Goal: Communication & Community: Answer question/provide support

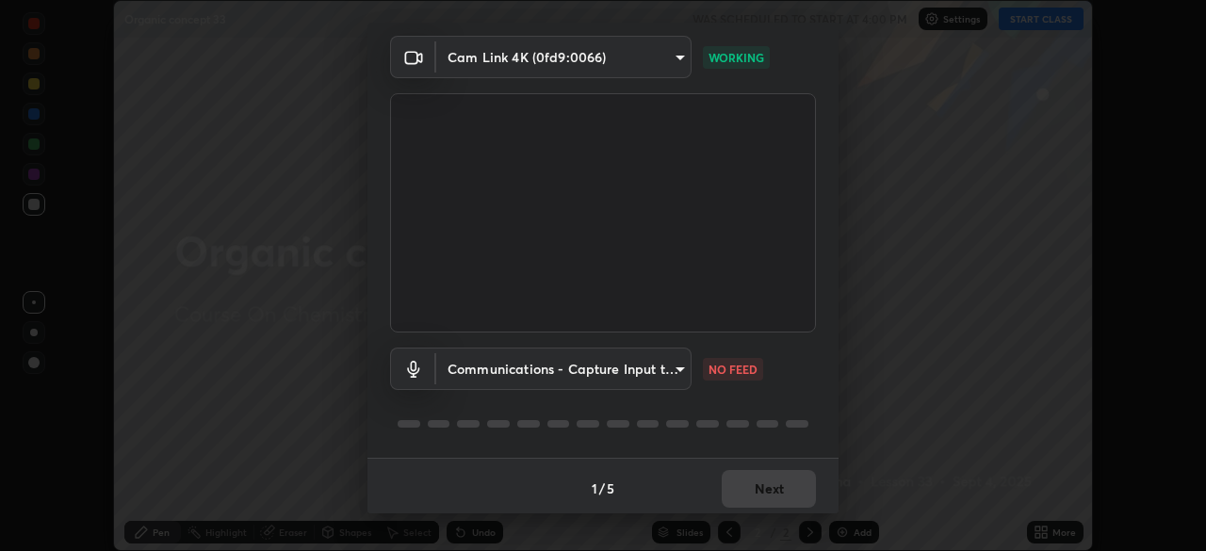
scroll to position [67, 0]
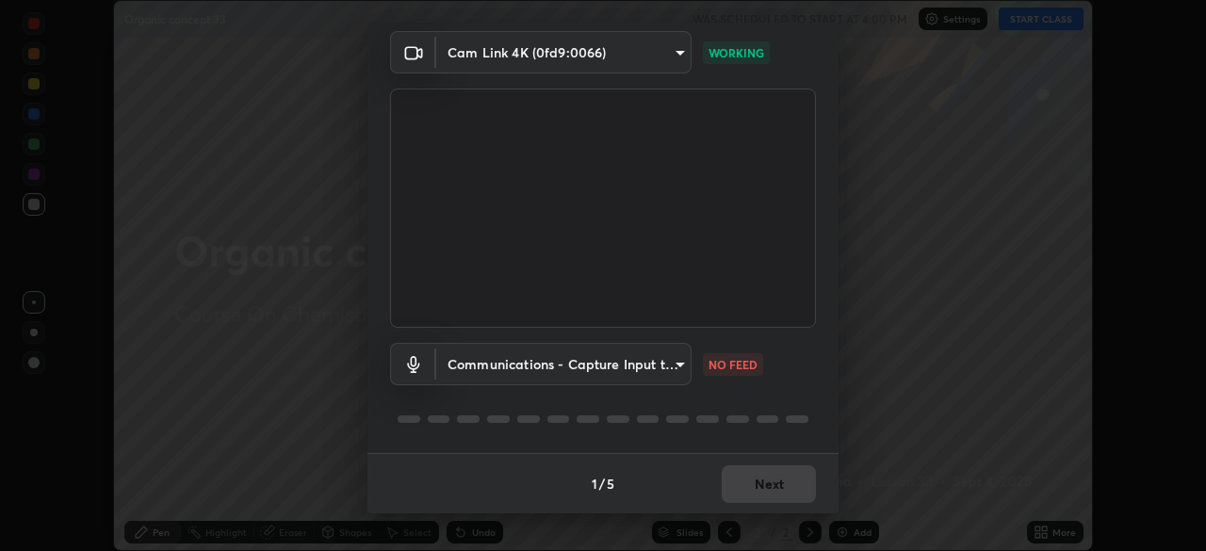
click at [479, 359] on body "Erase all Organic concept 33 WAS SCHEDULED TO START AT 4:00 PM Settings START C…" at bounding box center [603, 275] width 1206 height 551
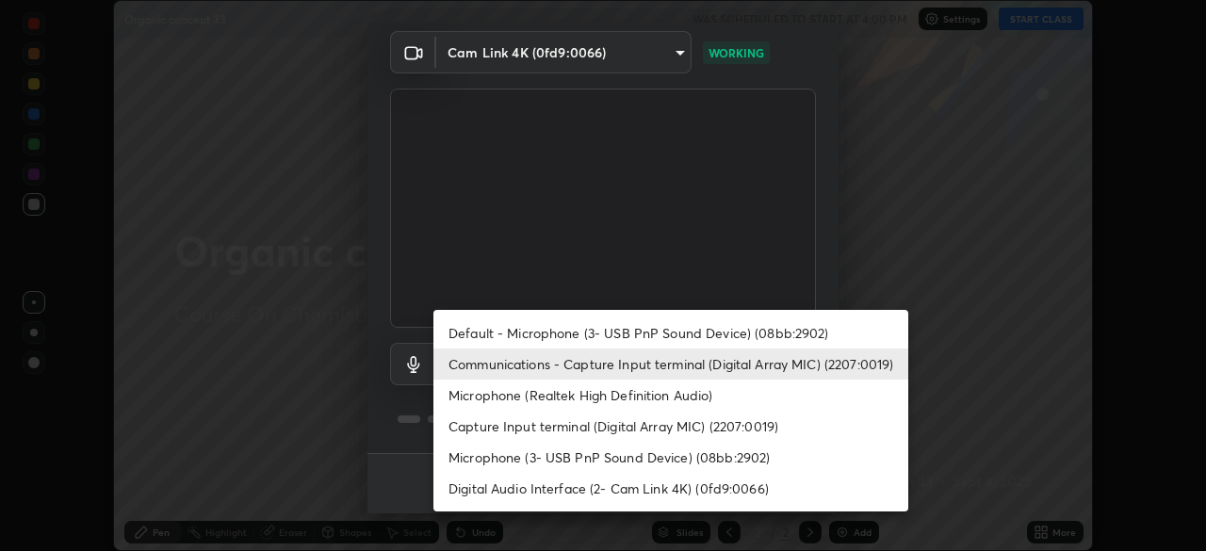
click at [470, 329] on li "Default - Microphone (3- USB PnP Sound Device) (08bb:2902)" at bounding box center [670, 332] width 475 height 31
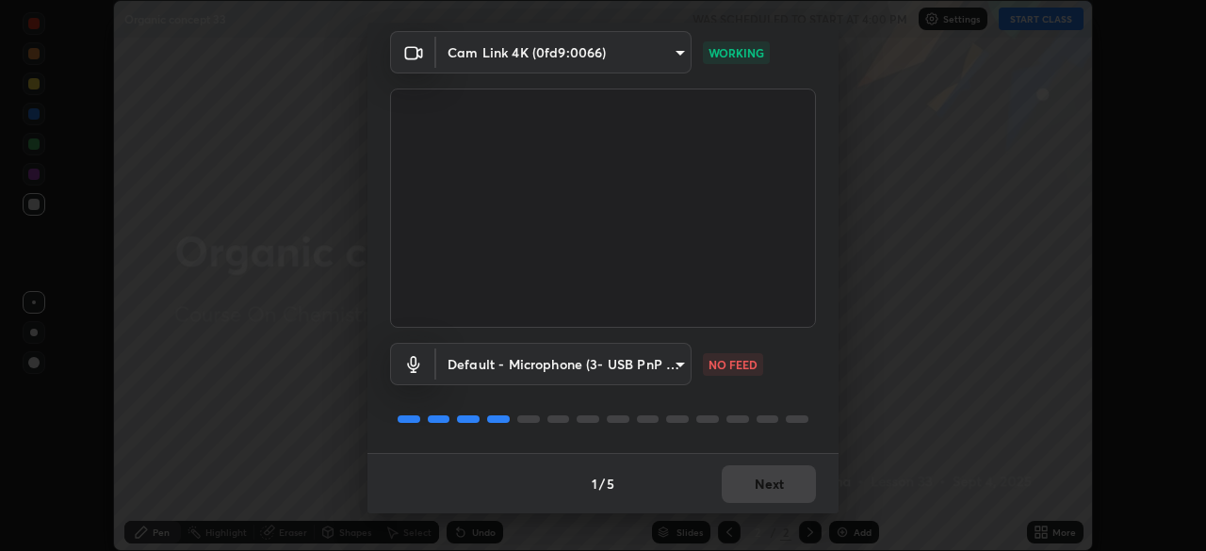
click at [473, 364] on body "Erase all Organic concept 33 WAS SCHEDULED TO START AT 4:00 PM Settings START C…" at bounding box center [603, 275] width 1206 height 551
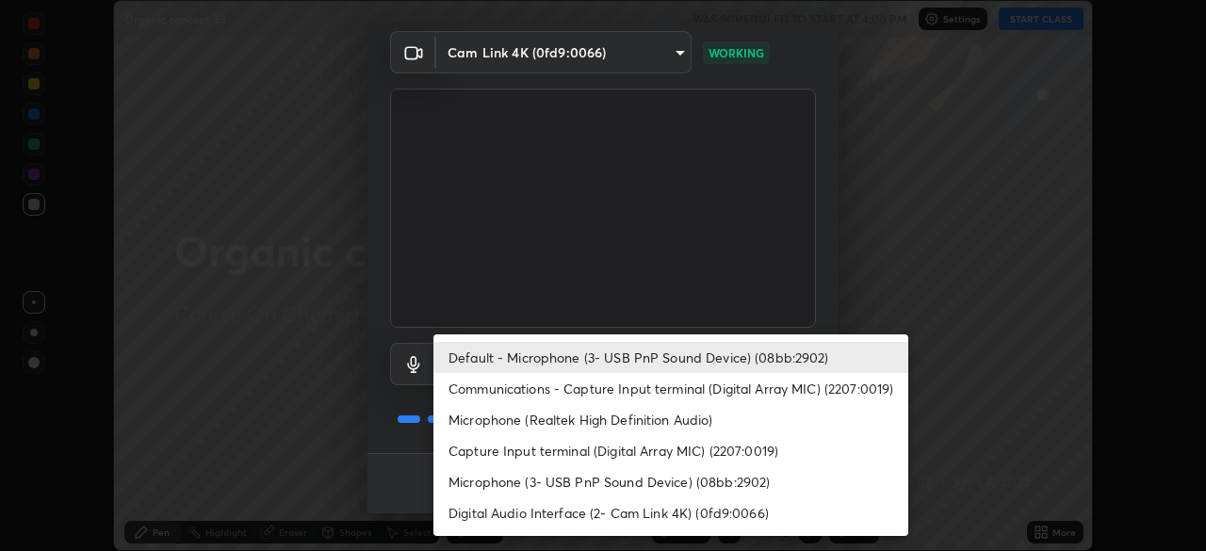
click at [478, 388] on li "Communications - Capture Input terminal (Digital Array MIC) (2207:0019)" at bounding box center [670, 388] width 475 height 31
type input "communications"
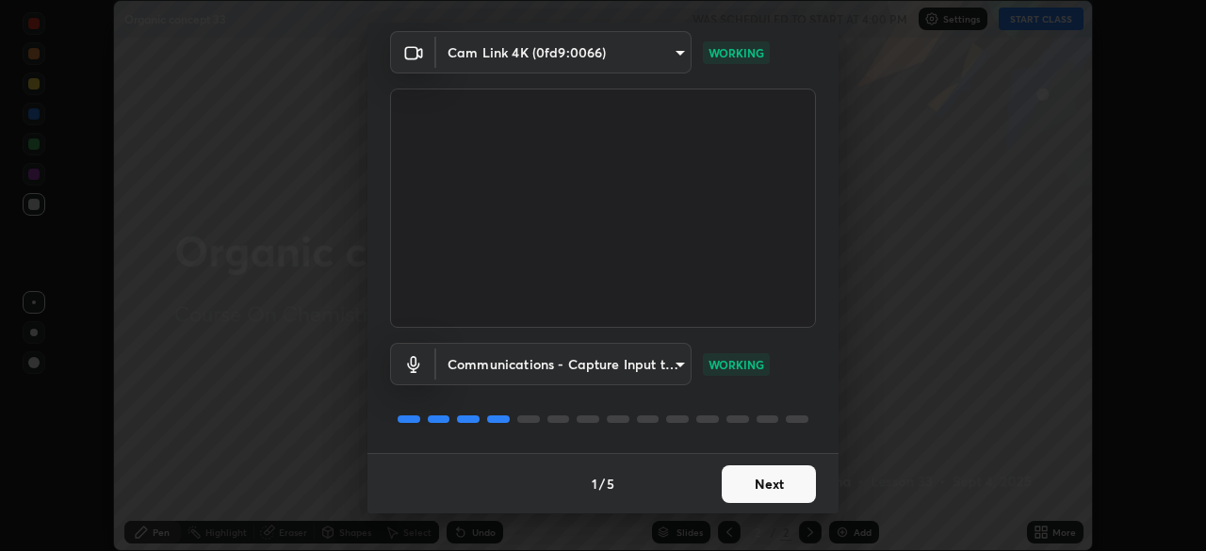
click at [770, 483] on button "Next" at bounding box center [768, 484] width 94 height 38
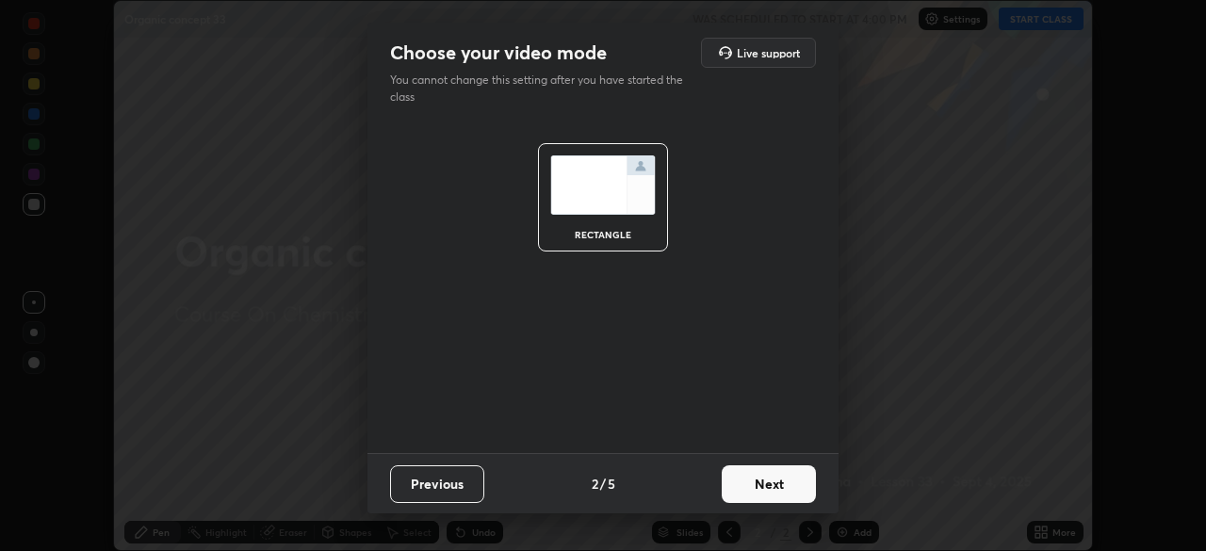
scroll to position [0, 0]
click at [762, 486] on button "Next" at bounding box center [768, 484] width 94 height 38
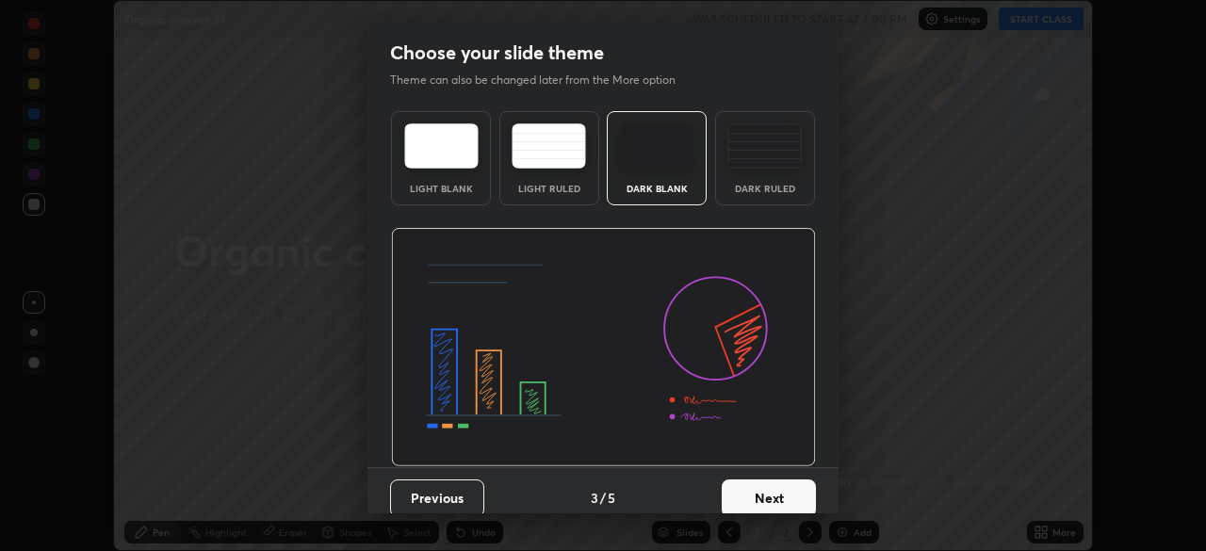
click at [770, 494] on button "Next" at bounding box center [768, 498] width 94 height 38
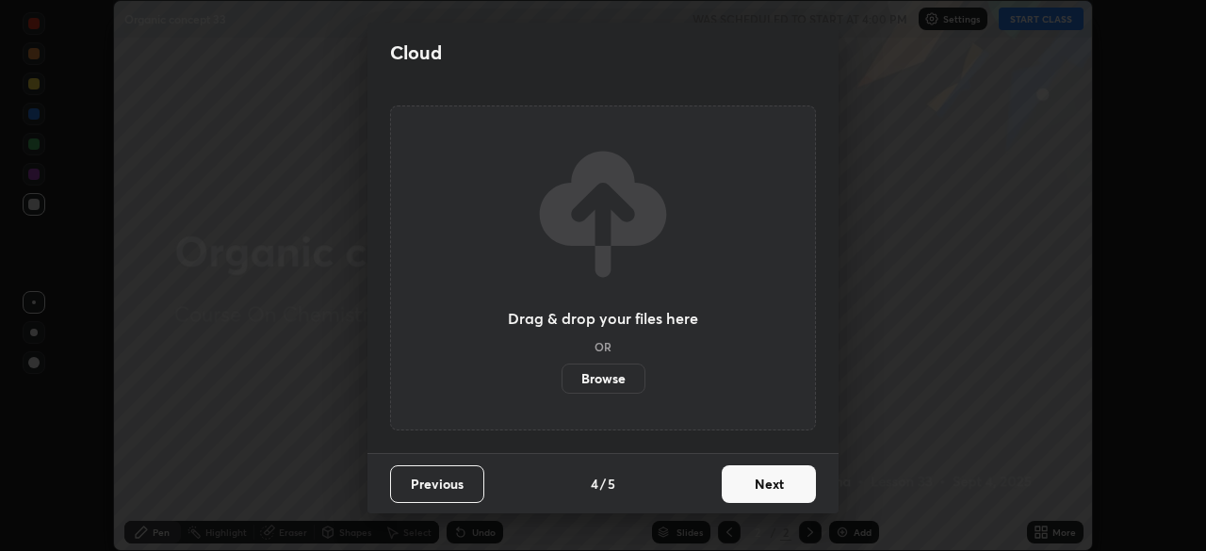
click at [771, 489] on button "Next" at bounding box center [768, 484] width 94 height 38
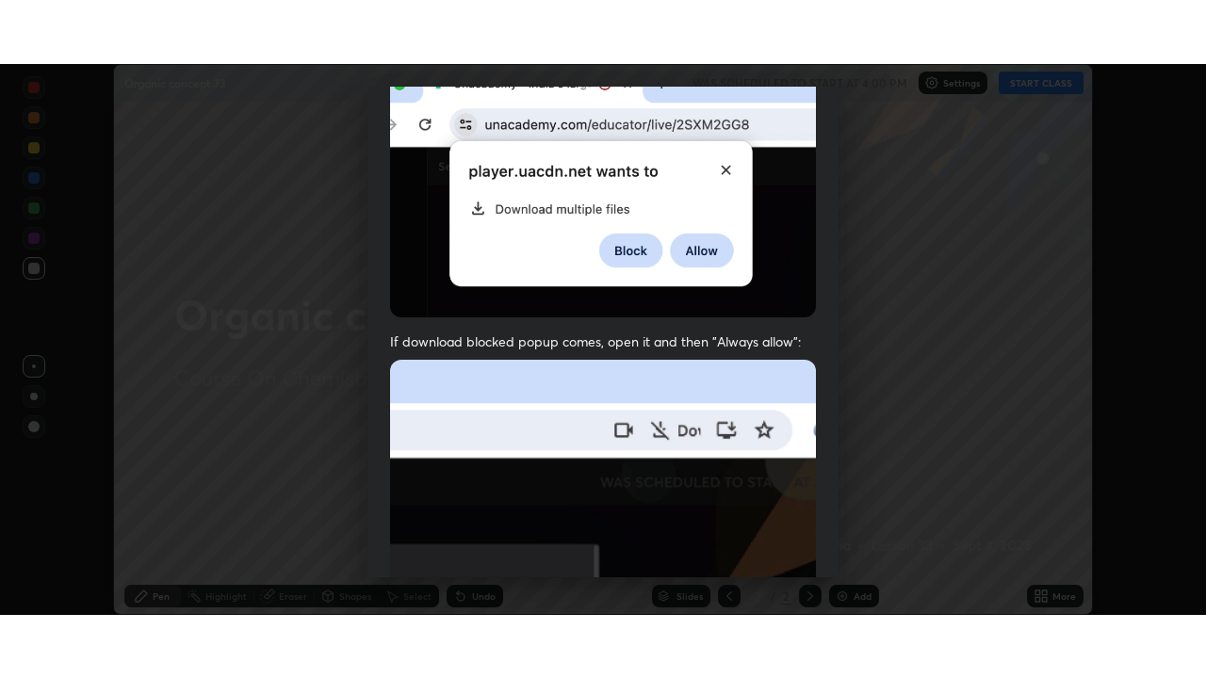
scroll to position [451, 0]
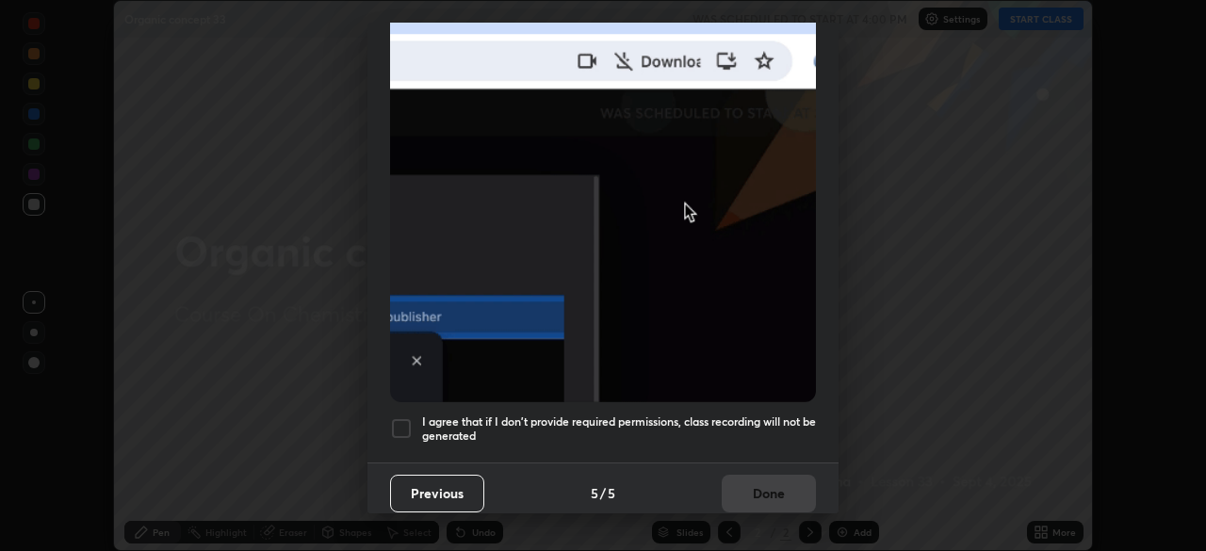
click at [404, 417] on div at bounding box center [401, 428] width 23 height 23
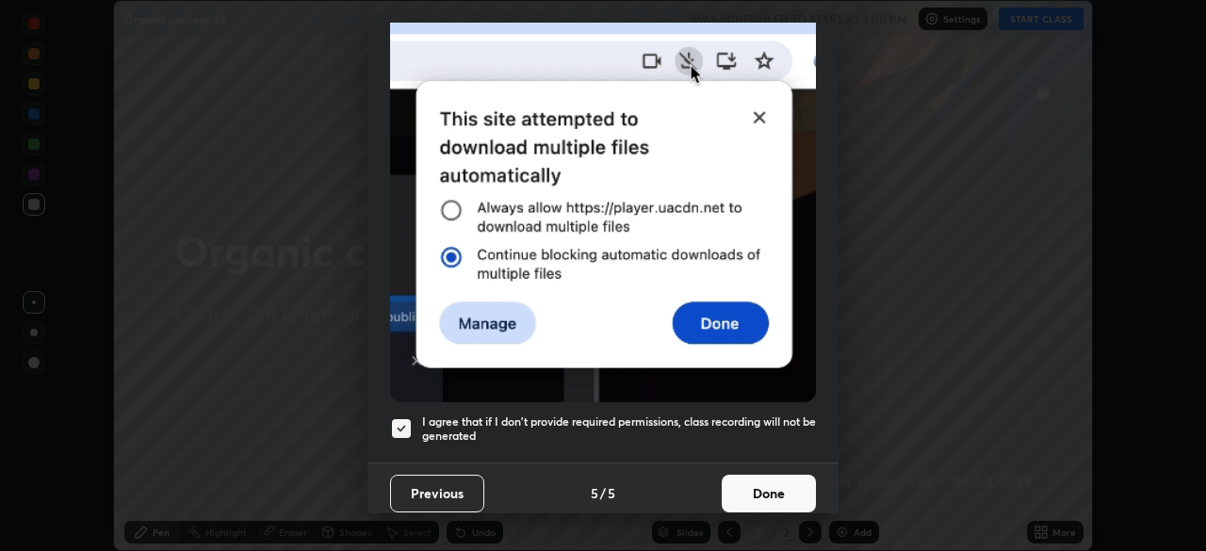
click at [767, 486] on button "Done" at bounding box center [768, 494] width 94 height 38
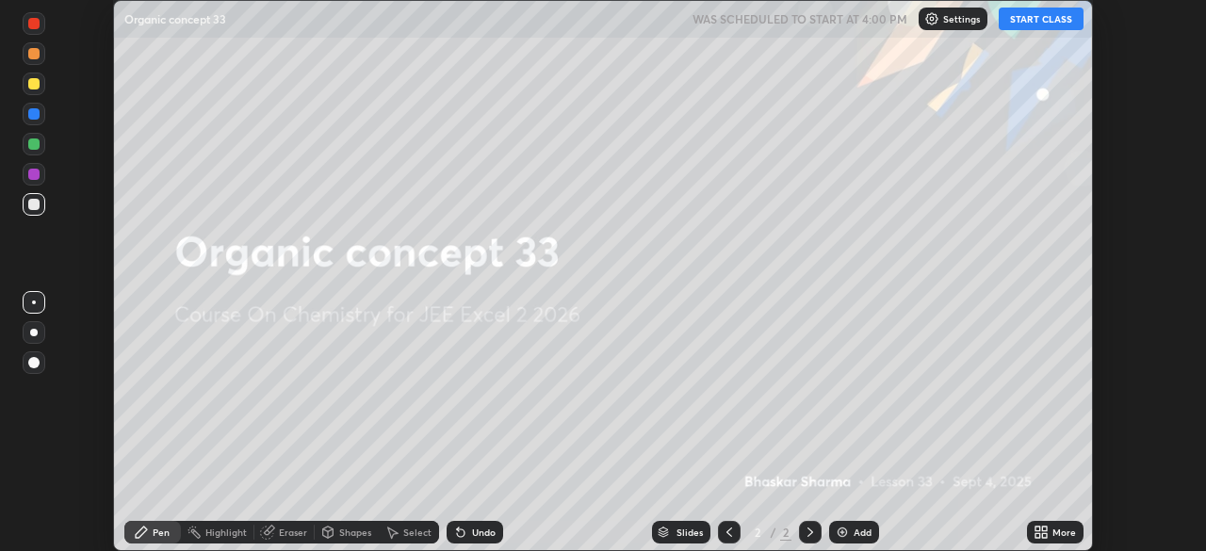
click at [863, 533] on div "Add" at bounding box center [862, 531] width 18 height 9
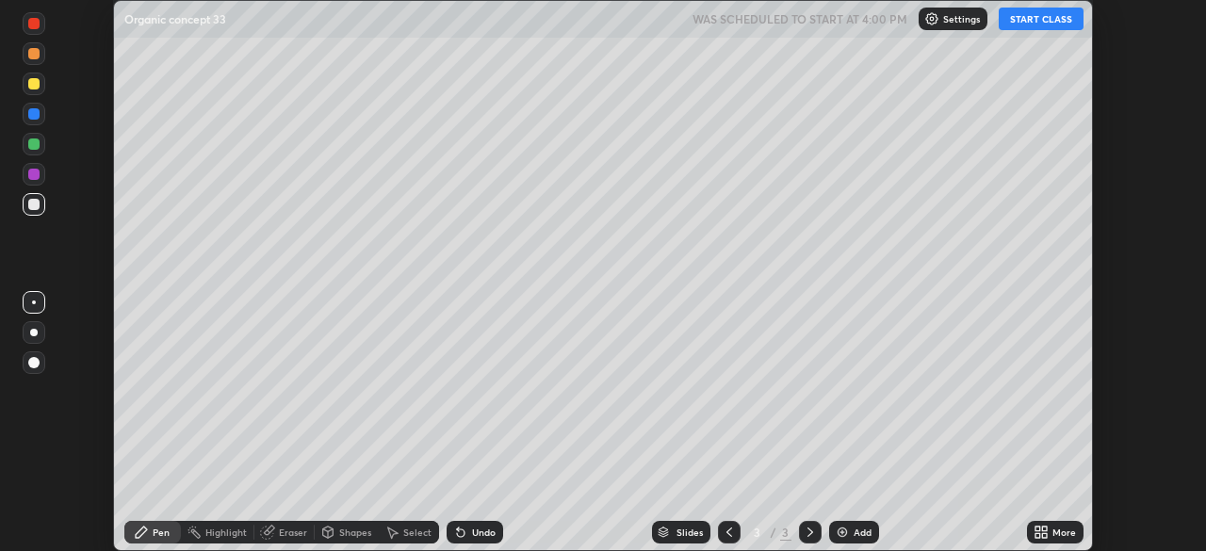
click at [1065, 536] on div "More" at bounding box center [1064, 531] width 24 height 9
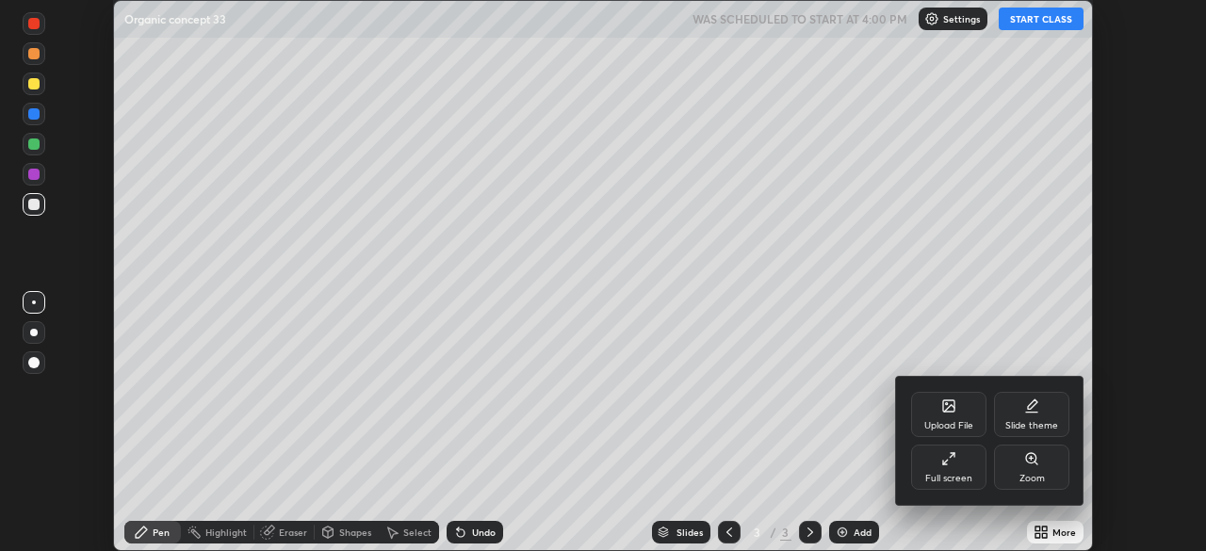
click at [938, 476] on div "Full screen" at bounding box center [948, 478] width 47 height 9
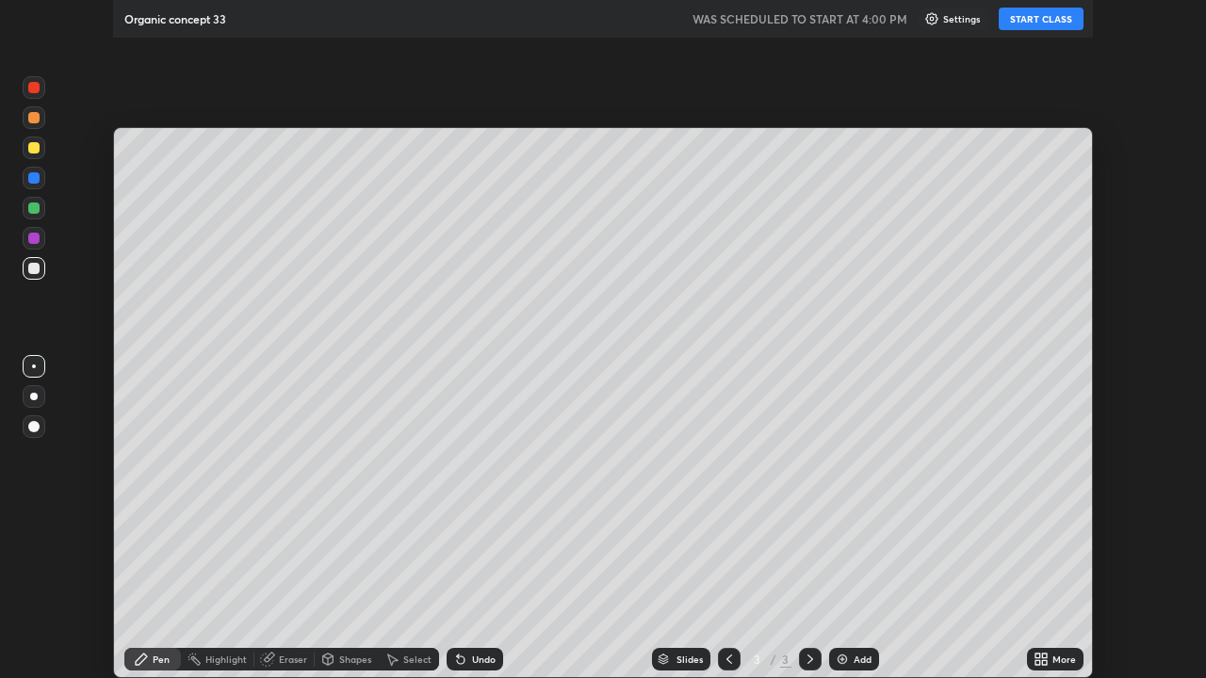
scroll to position [678, 1206]
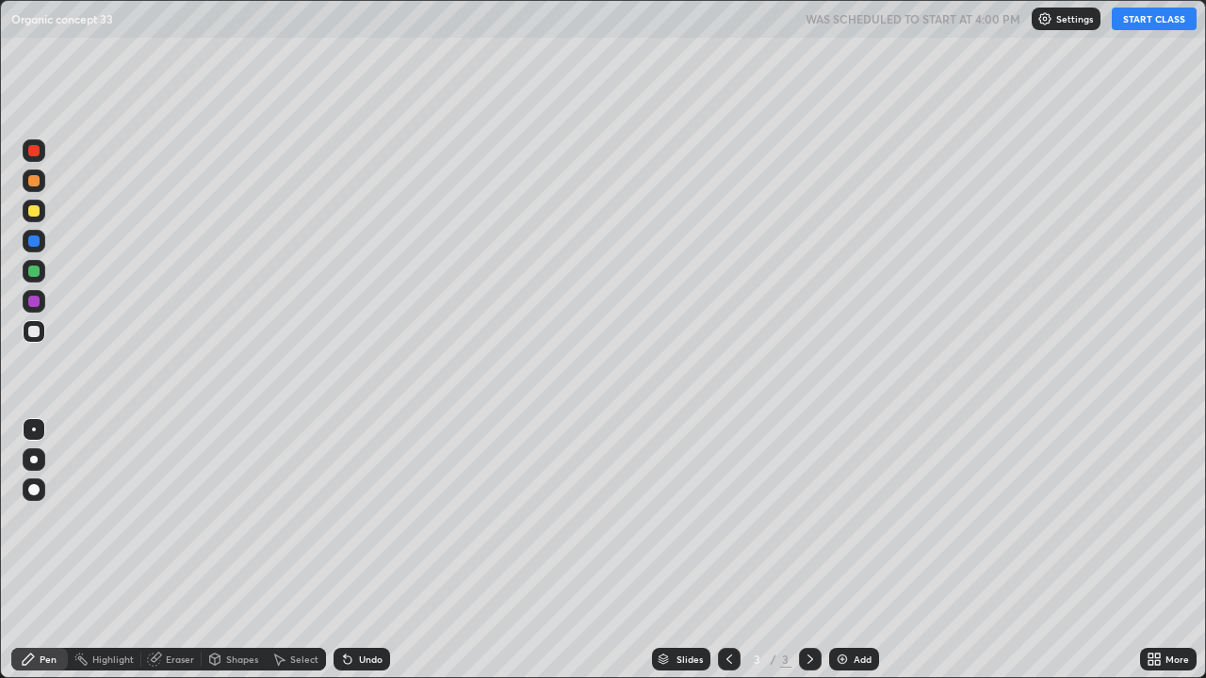
click at [1152, 26] on button "START CLASS" at bounding box center [1153, 19] width 85 height 23
click at [34, 211] on div at bounding box center [33, 210] width 11 height 11
click at [33, 328] on div at bounding box center [33, 331] width 11 height 11
click at [35, 212] on div at bounding box center [33, 210] width 11 height 11
click at [371, 550] on div "Undo" at bounding box center [371, 659] width 24 height 9
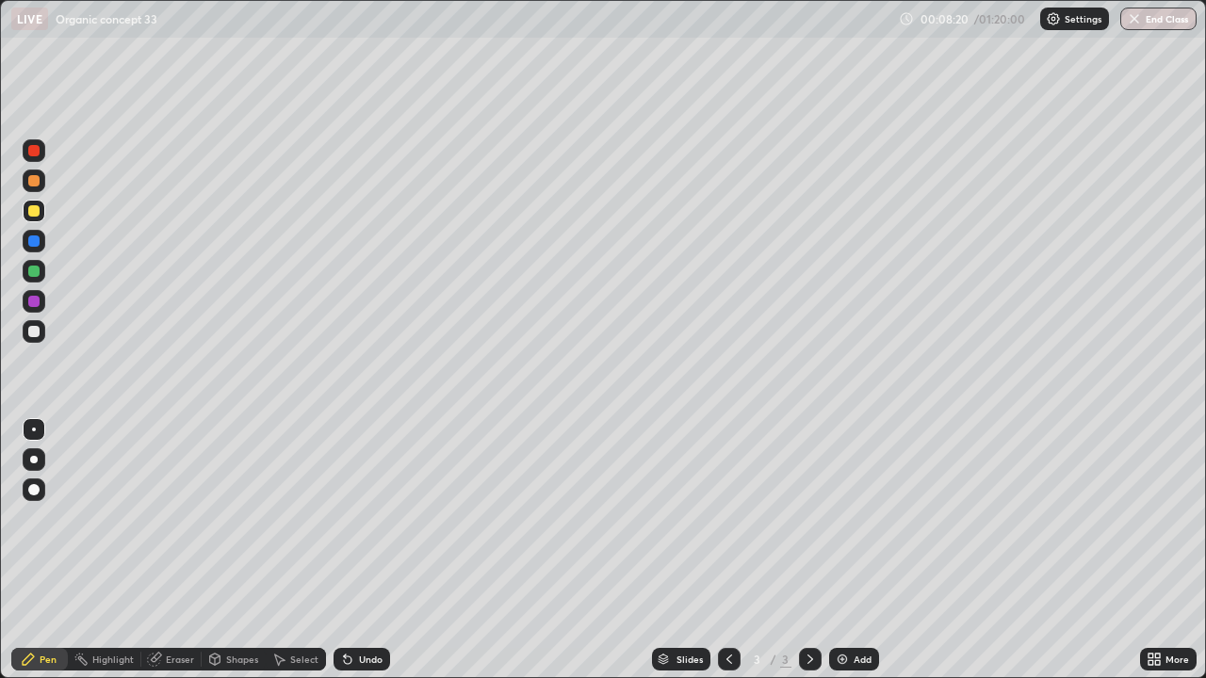
click at [31, 331] on div at bounding box center [33, 331] width 11 height 11
click at [369, 550] on div "Undo" at bounding box center [371, 659] width 24 height 9
click at [173, 550] on div "Eraser" at bounding box center [180, 659] width 28 height 9
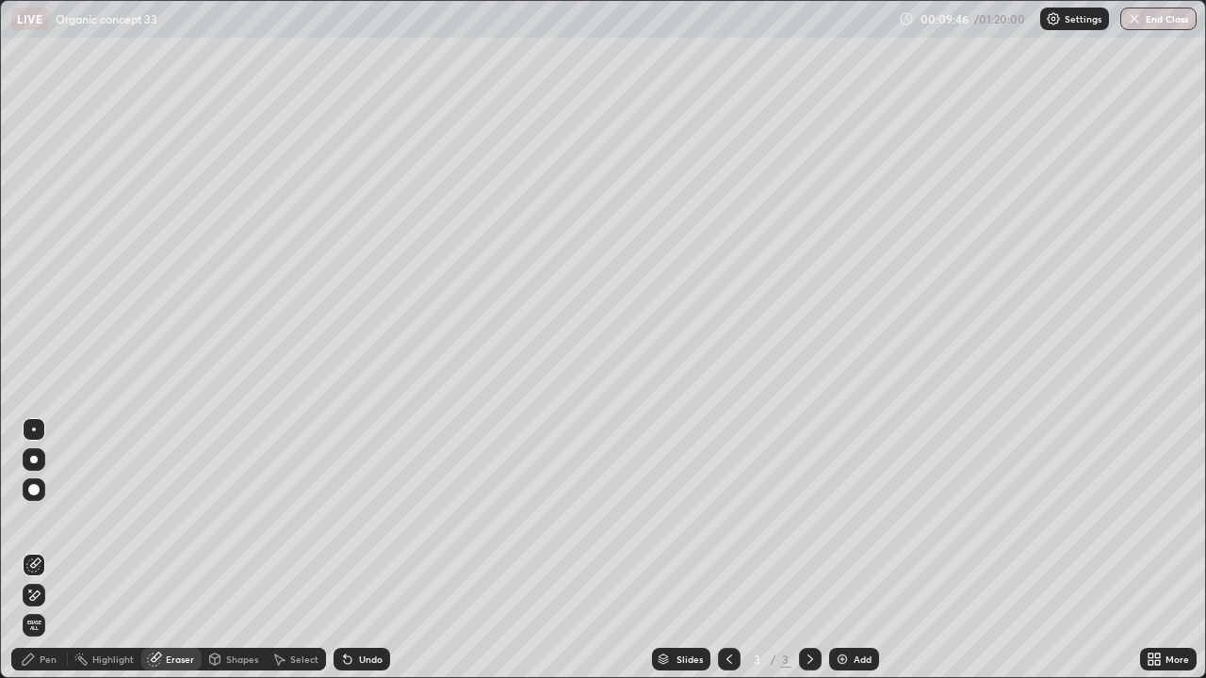
click at [51, 550] on div "Pen" at bounding box center [48, 659] width 17 height 9
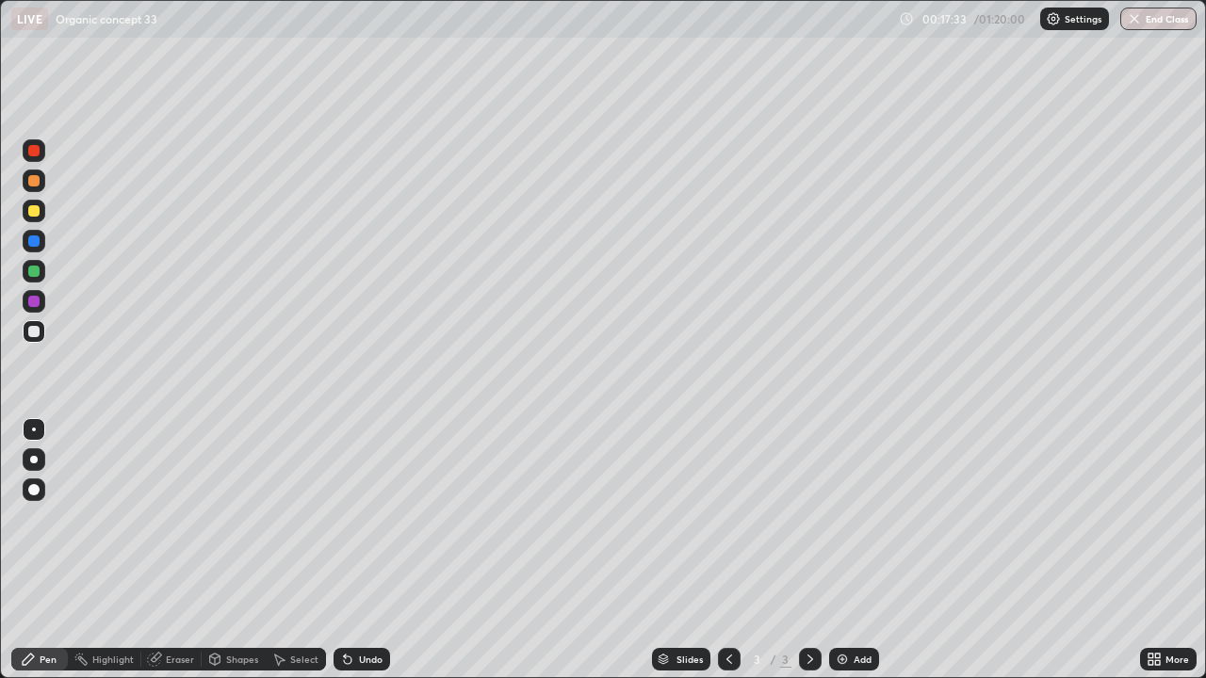
click at [371, 550] on div "Undo" at bounding box center [371, 659] width 24 height 9
click at [809, 550] on icon at bounding box center [809, 659] width 15 height 15
click at [858, 550] on div "Add" at bounding box center [862, 659] width 18 height 9
click at [728, 550] on icon at bounding box center [728, 659] width 15 height 15
click at [862, 550] on div "Add" at bounding box center [862, 659] width 18 height 9
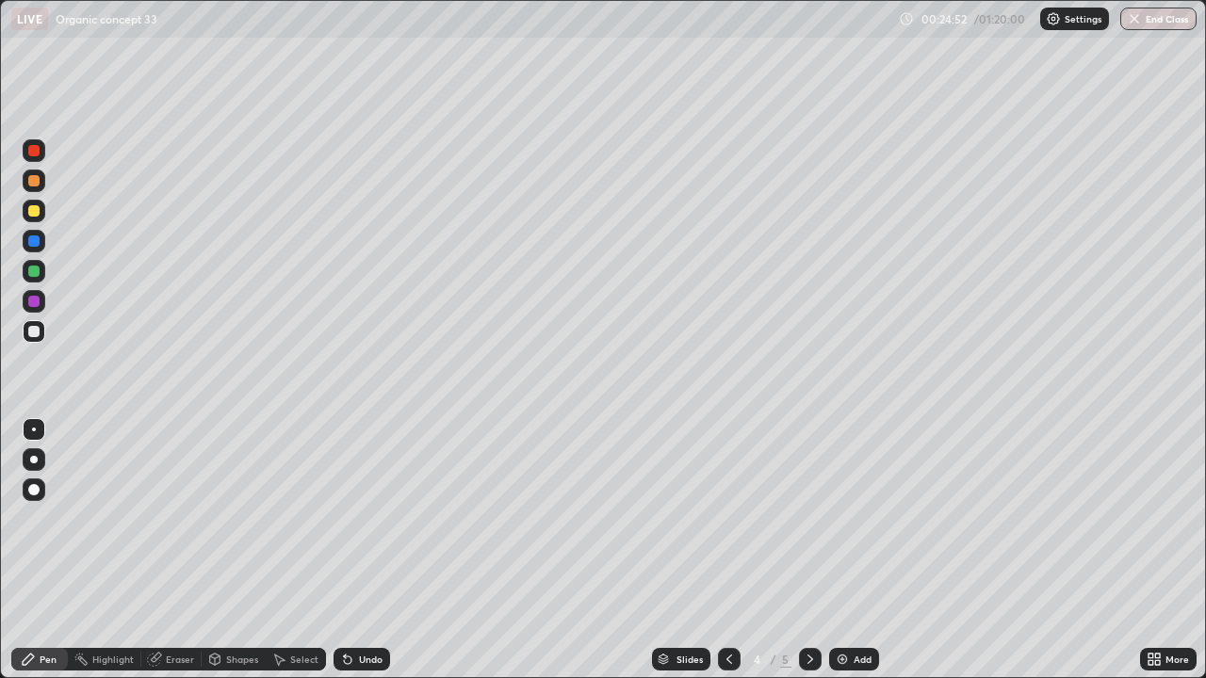
click at [366, 550] on div "Undo" at bounding box center [371, 659] width 24 height 9
click at [23, 490] on div at bounding box center [34, 489] width 23 height 23
click at [31, 435] on div at bounding box center [34, 429] width 23 height 23
click at [367, 550] on div "Undo" at bounding box center [371, 659] width 24 height 9
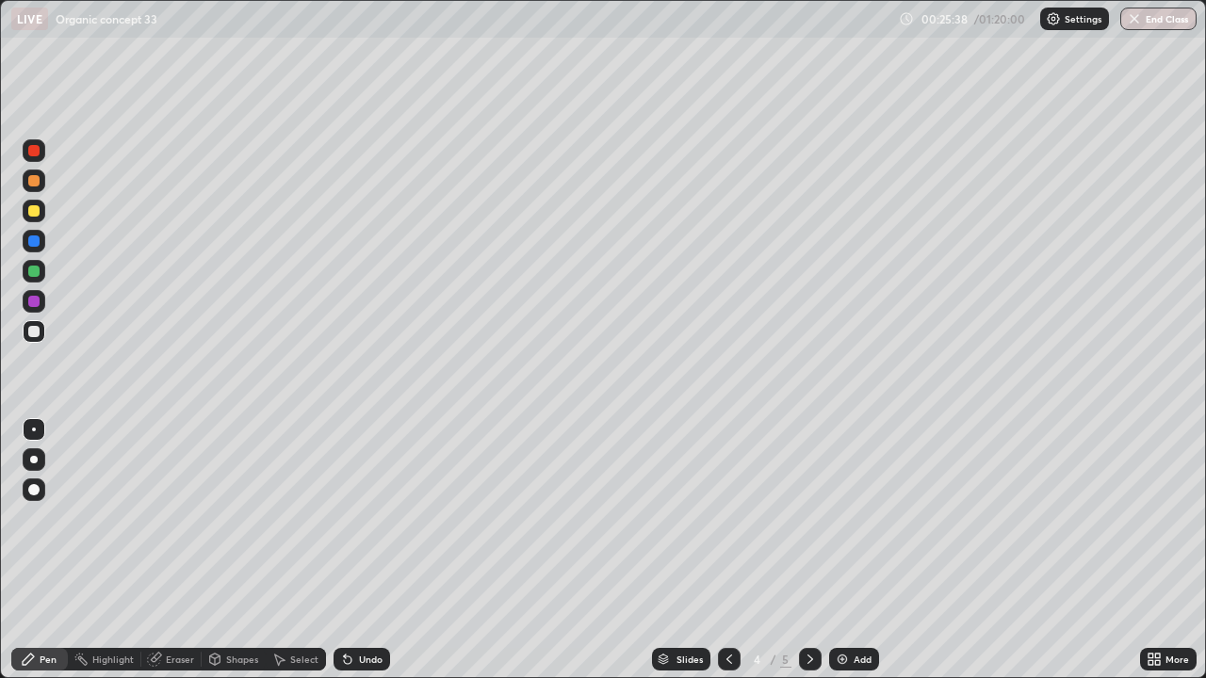
click at [367, 550] on div "Undo" at bounding box center [371, 659] width 24 height 9
click at [363, 550] on div "Undo" at bounding box center [371, 659] width 24 height 9
click at [364, 550] on div "Undo" at bounding box center [371, 659] width 24 height 9
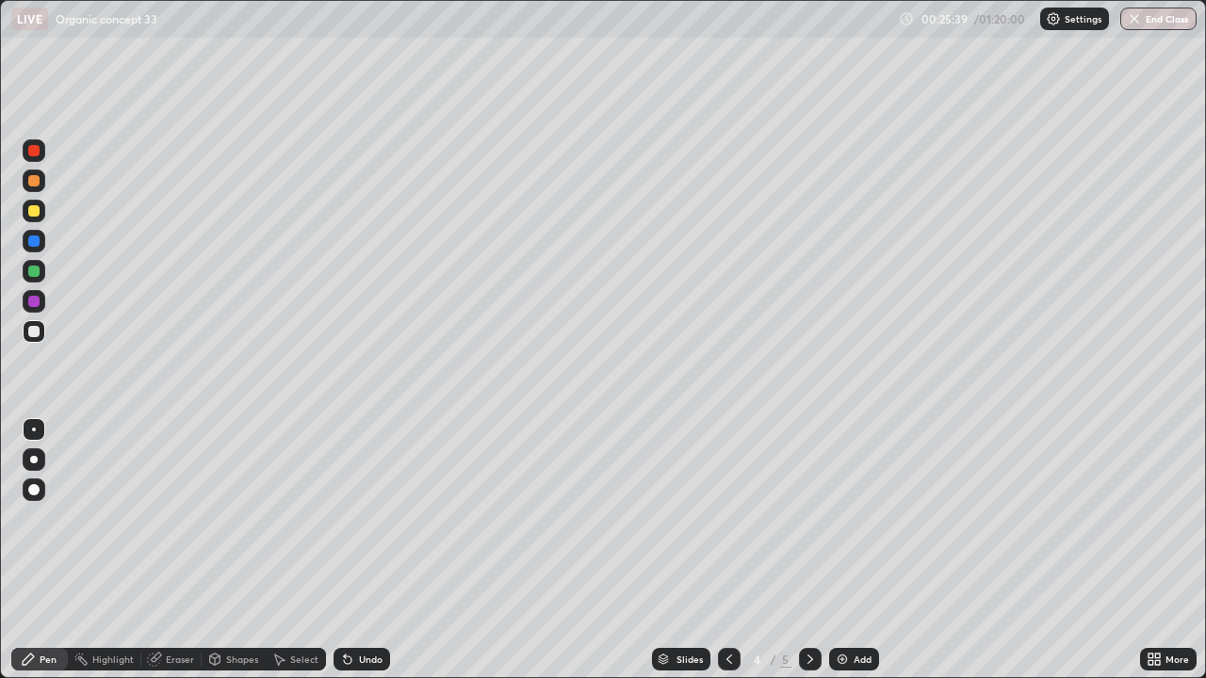
click at [364, 550] on div "Undo" at bounding box center [371, 659] width 24 height 9
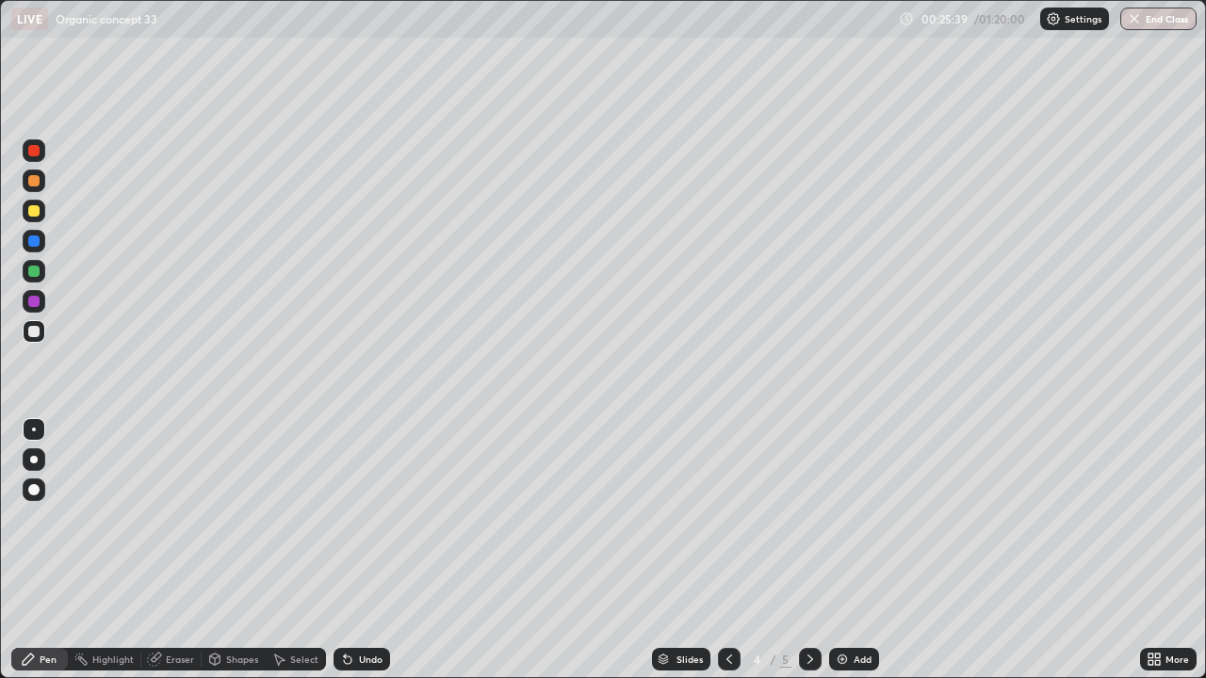
click at [363, 550] on div "Undo" at bounding box center [371, 659] width 24 height 9
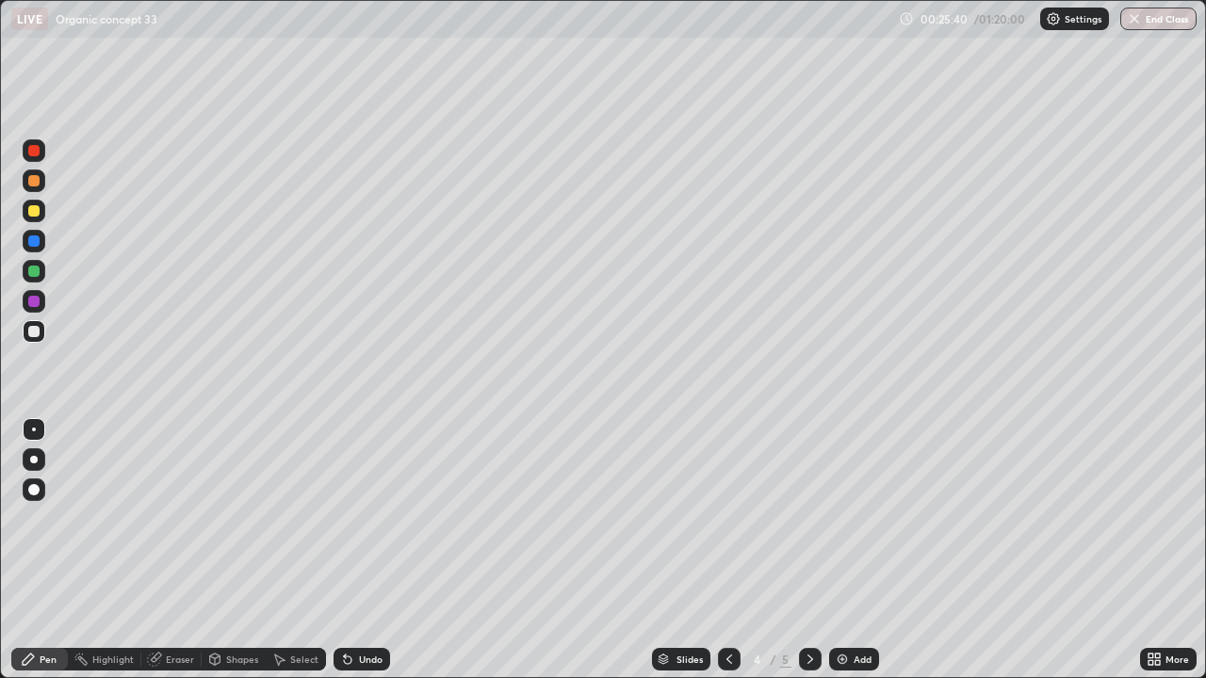
click at [363, 550] on div "Undo" at bounding box center [371, 659] width 24 height 9
click at [362, 550] on div "Undo" at bounding box center [371, 659] width 24 height 9
click at [359, 550] on div "Undo" at bounding box center [371, 659] width 24 height 9
click at [35, 213] on div at bounding box center [33, 210] width 11 height 11
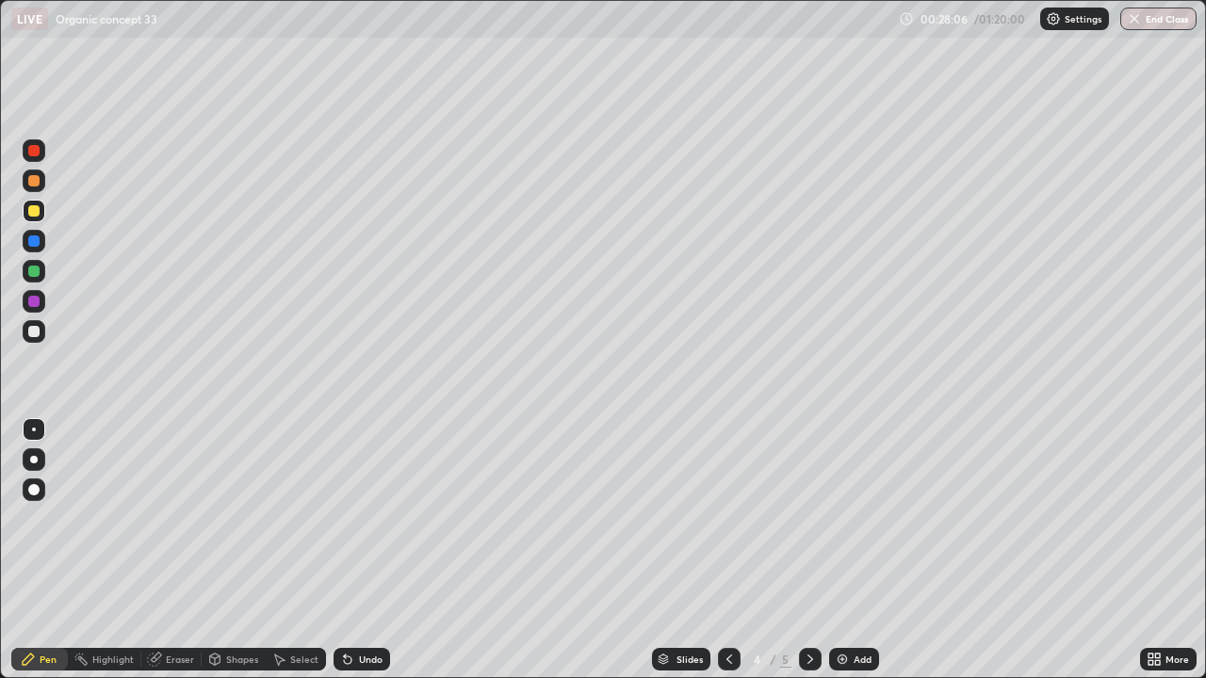
click at [372, 550] on div "Undo" at bounding box center [371, 659] width 24 height 9
click at [376, 550] on div "Undo" at bounding box center [371, 659] width 24 height 9
click at [32, 333] on div at bounding box center [33, 331] width 11 height 11
click at [371, 550] on div "Undo" at bounding box center [371, 659] width 24 height 9
click at [807, 550] on icon at bounding box center [809, 659] width 15 height 15
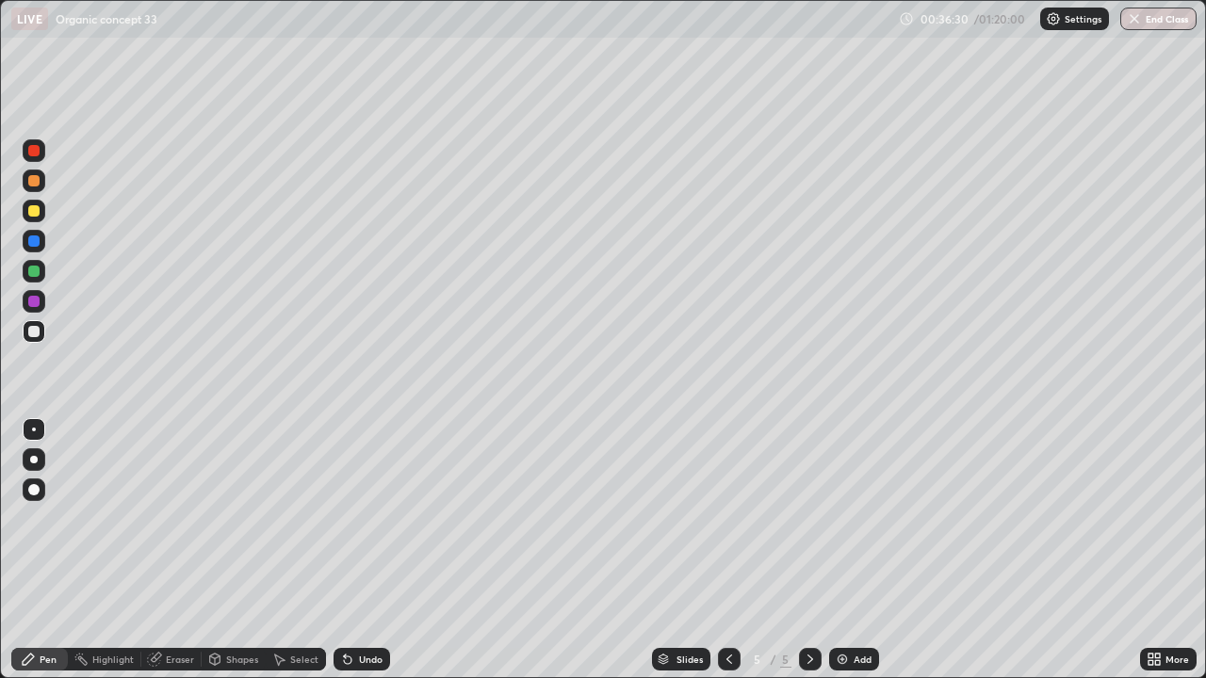
click at [864, 550] on div "Add" at bounding box center [862, 659] width 18 height 9
click at [727, 550] on icon at bounding box center [728, 659] width 15 height 15
click at [727, 550] on icon at bounding box center [729, 659] width 6 height 9
click at [800, 550] on div at bounding box center [810, 659] width 23 height 23
click at [297, 550] on div "Select" at bounding box center [296, 659] width 60 height 38
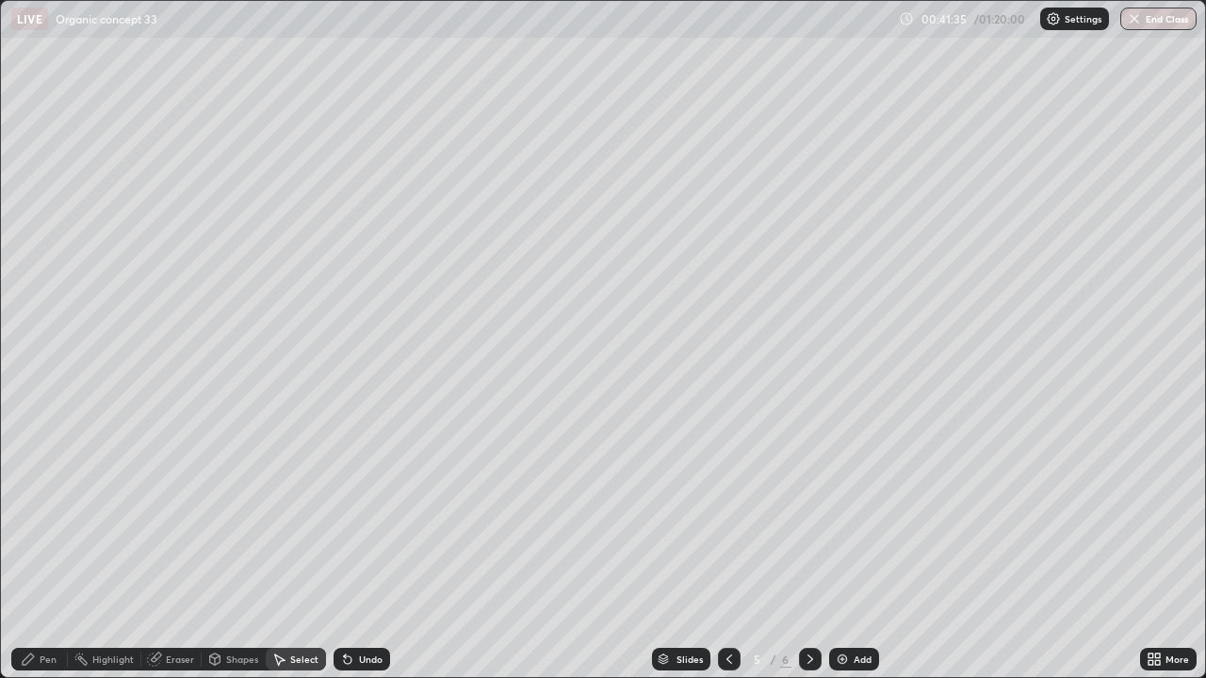
click at [313, 550] on div "0 ° Undo Copy Duplicate Duplicate to new slide Delete" at bounding box center [603, 339] width 1204 height 676
click at [49, 550] on div "Pen" at bounding box center [48, 659] width 17 height 9
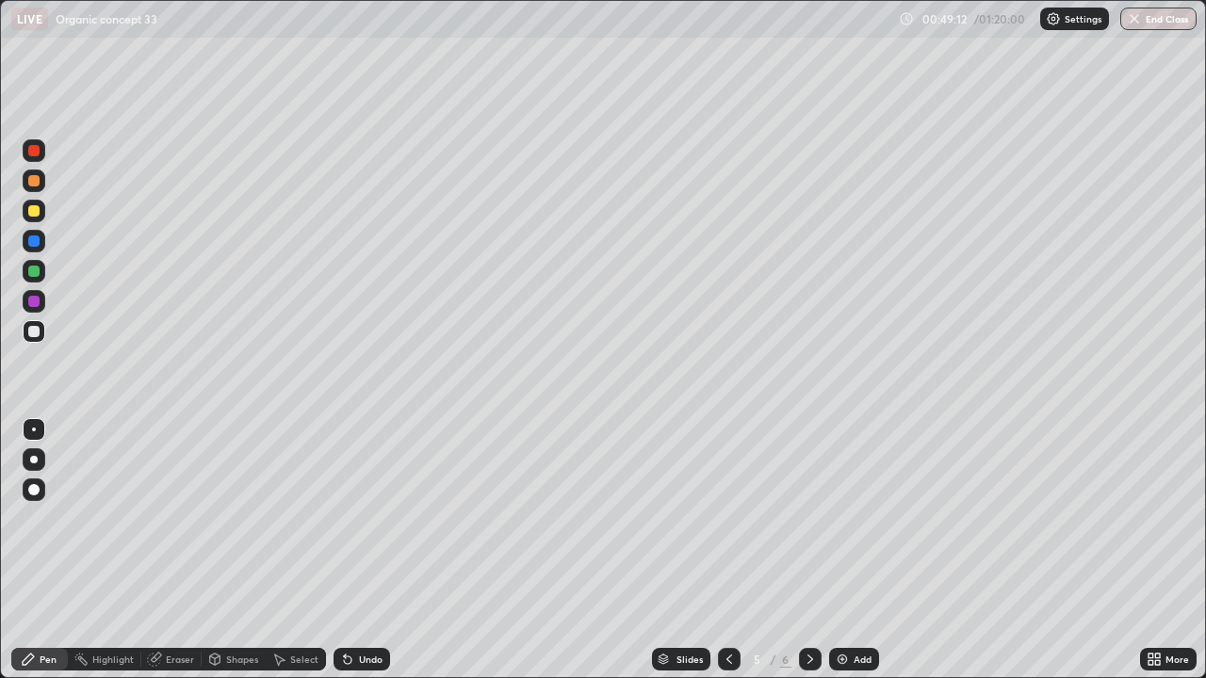
click at [808, 550] on icon at bounding box center [809, 659] width 15 height 15
click at [36, 212] on div at bounding box center [33, 210] width 11 height 11
click at [808, 550] on icon at bounding box center [809, 659] width 15 height 15
click at [861, 550] on div "Add" at bounding box center [862, 659] width 18 height 9
click at [372, 550] on div "Undo" at bounding box center [371, 659] width 24 height 9
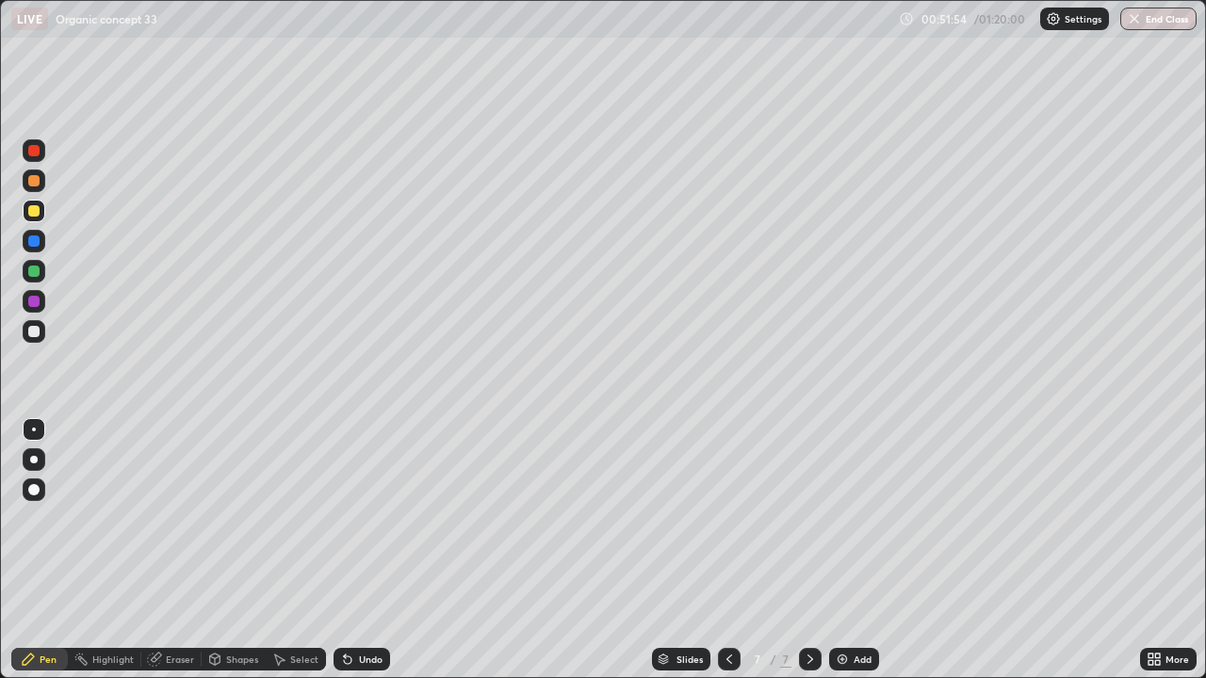
click at [174, 550] on div "Eraser" at bounding box center [180, 659] width 28 height 9
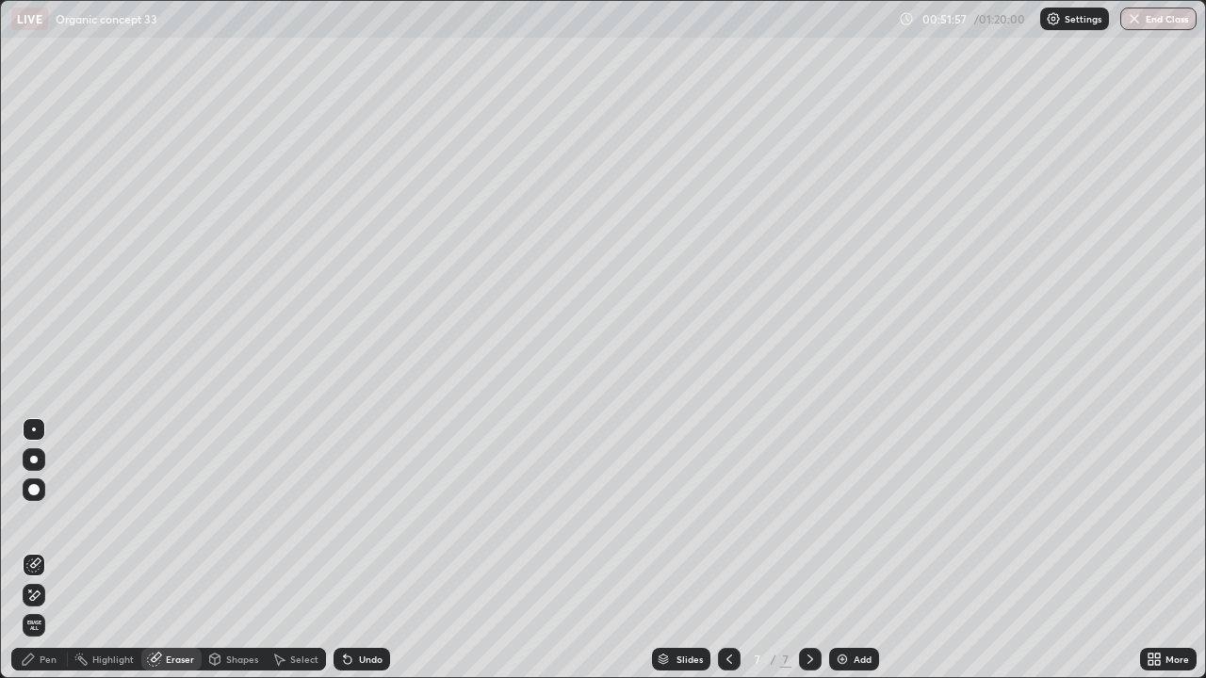
click at [50, 550] on div "Pen" at bounding box center [48, 659] width 17 height 9
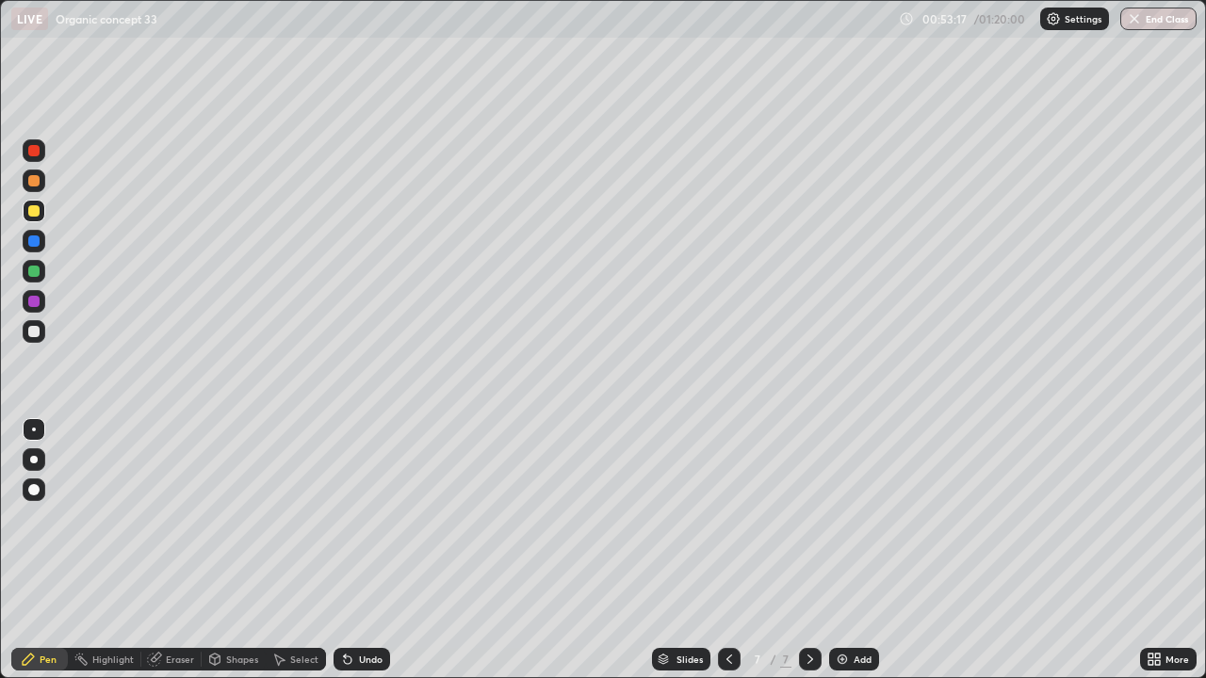
click at [364, 550] on div "Undo" at bounding box center [371, 659] width 24 height 9
click at [34, 329] on div at bounding box center [33, 331] width 11 height 11
click at [808, 550] on icon at bounding box center [809, 659] width 15 height 15
click at [859, 550] on div "Add" at bounding box center [862, 659] width 18 height 9
click at [370, 550] on div "Undo" at bounding box center [371, 659] width 24 height 9
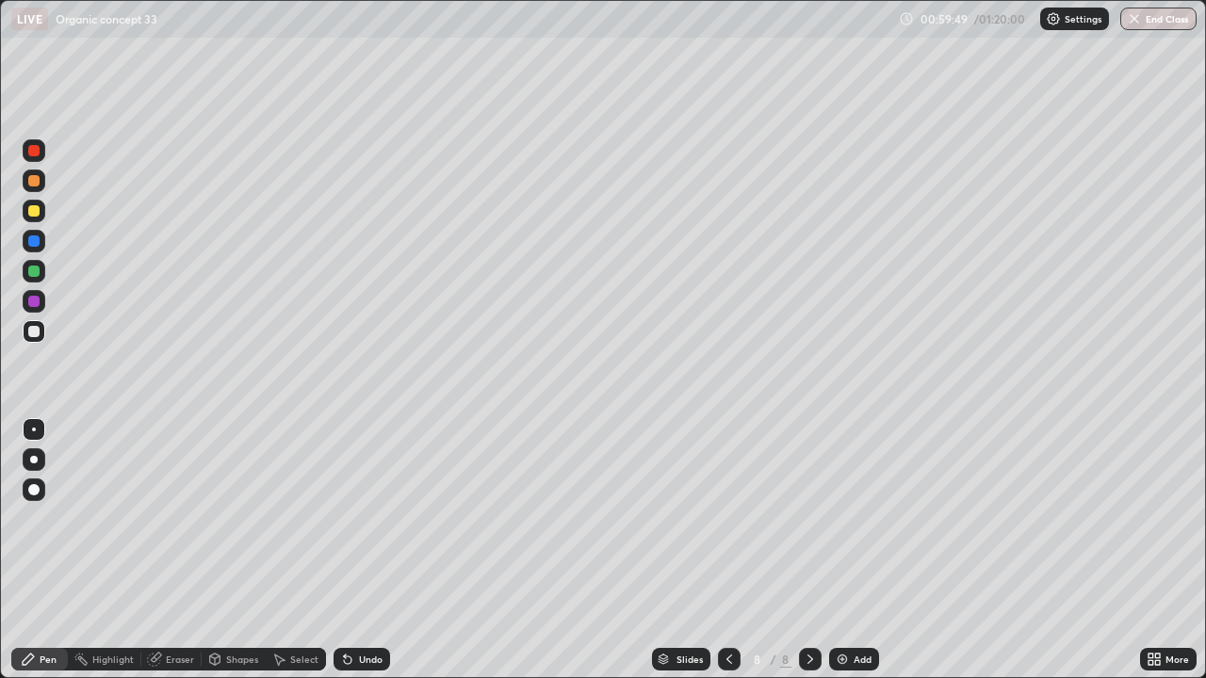
click at [370, 550] on div "Undo" at bounding box center [371, 659] width 24 height 9
click at [377, 550] on div "Undo" at bounding box center [371, 659] width 24 height 9
click at [381, 550] on div "Undo" at bounding box center [361, 659] width 57 height 23
click at [369, 550] on div "Undo" at bounding box center [371, 659] width 24 height 9
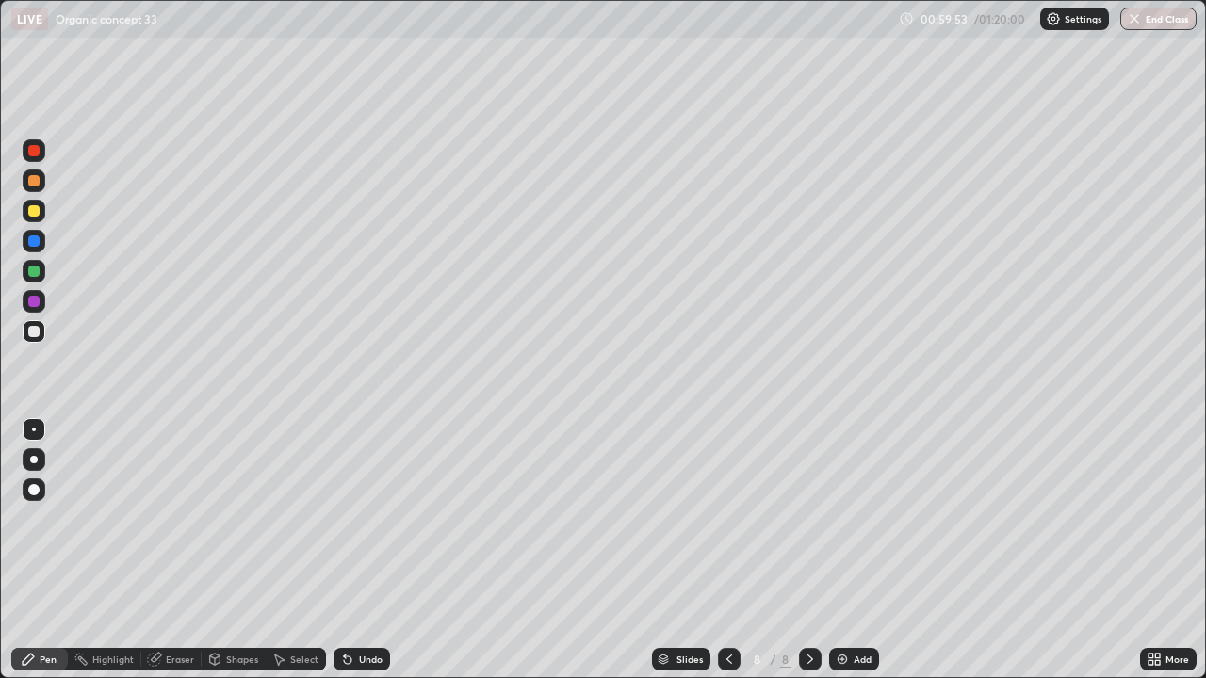
click at [369, 550] on div "Undo" at bounding box center [371, 659] width 24 height 9
click at [373, 550] on div "Undo" at bounding box center [371, 659] width 24 height 9
click at [727, 550] on icon at bounding box center [728, 659] width 15 height 15
click at [808, 550] on icon at bounding box center [809, 659] width 15 height 15
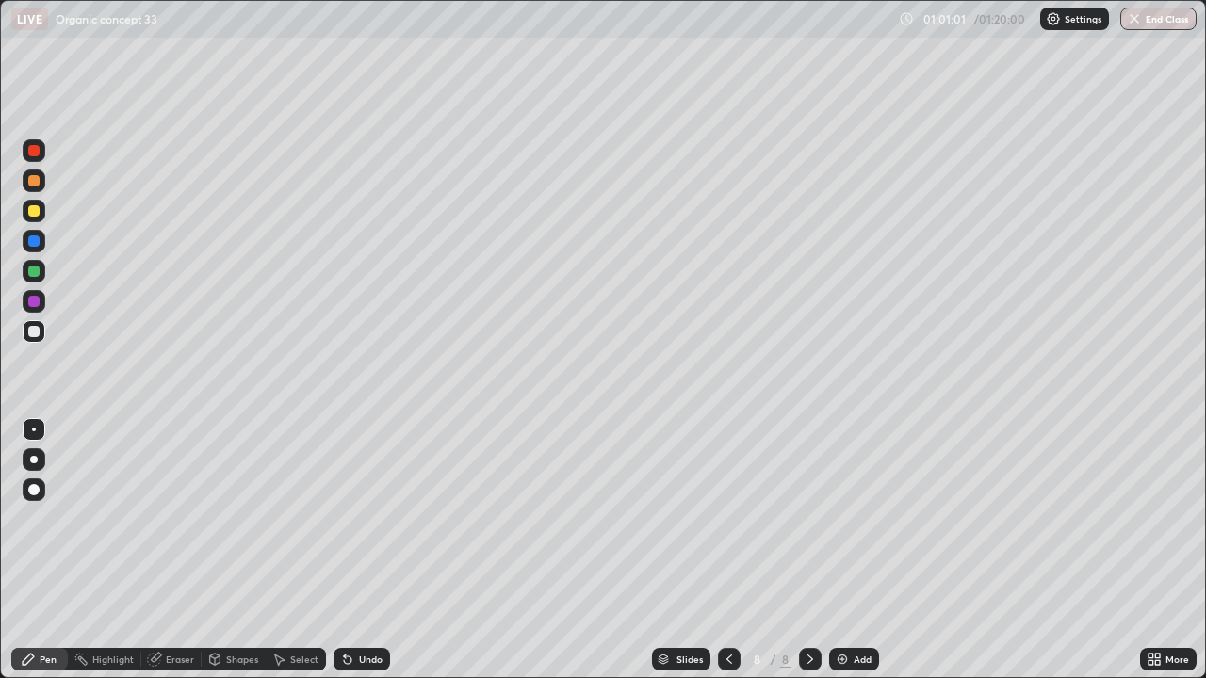
click at [367, 550] on div "Undo" at bounding box center [361, 659] width 57 height 23
click at [173, 550] on div "Eraser" at bounding box center [180, 659] width 28 height 9
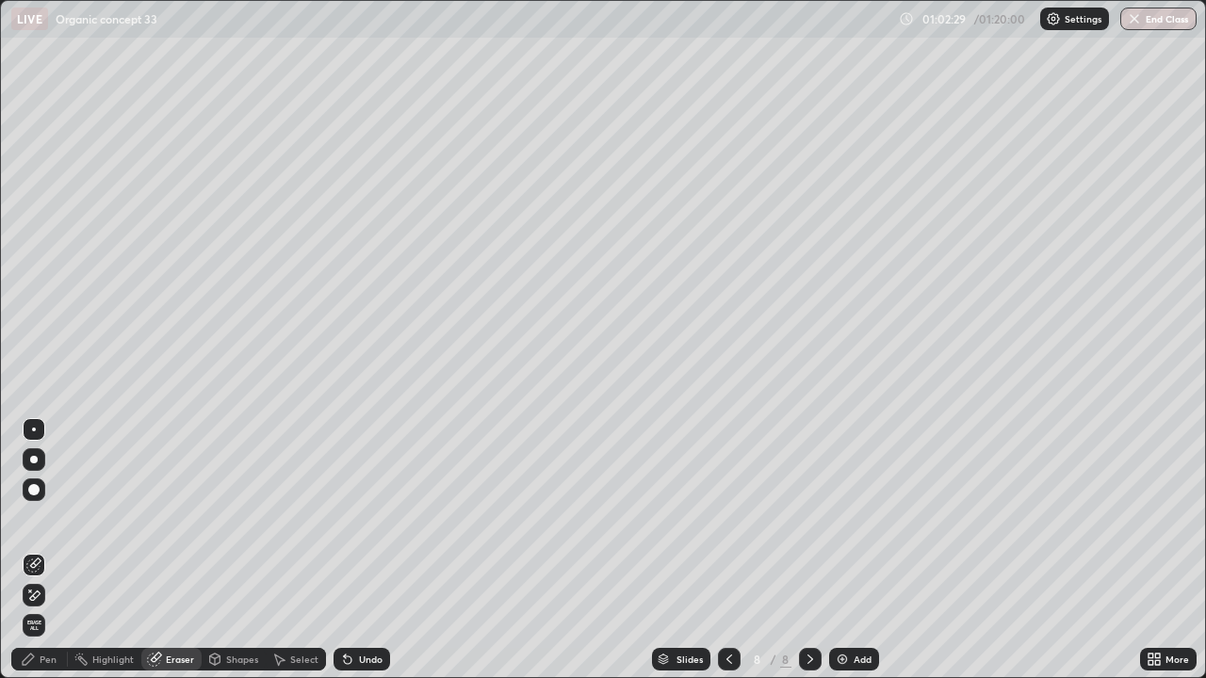
click at [48, 550] on div "Pen" at bounding box center [48, 659] width 17 height 9
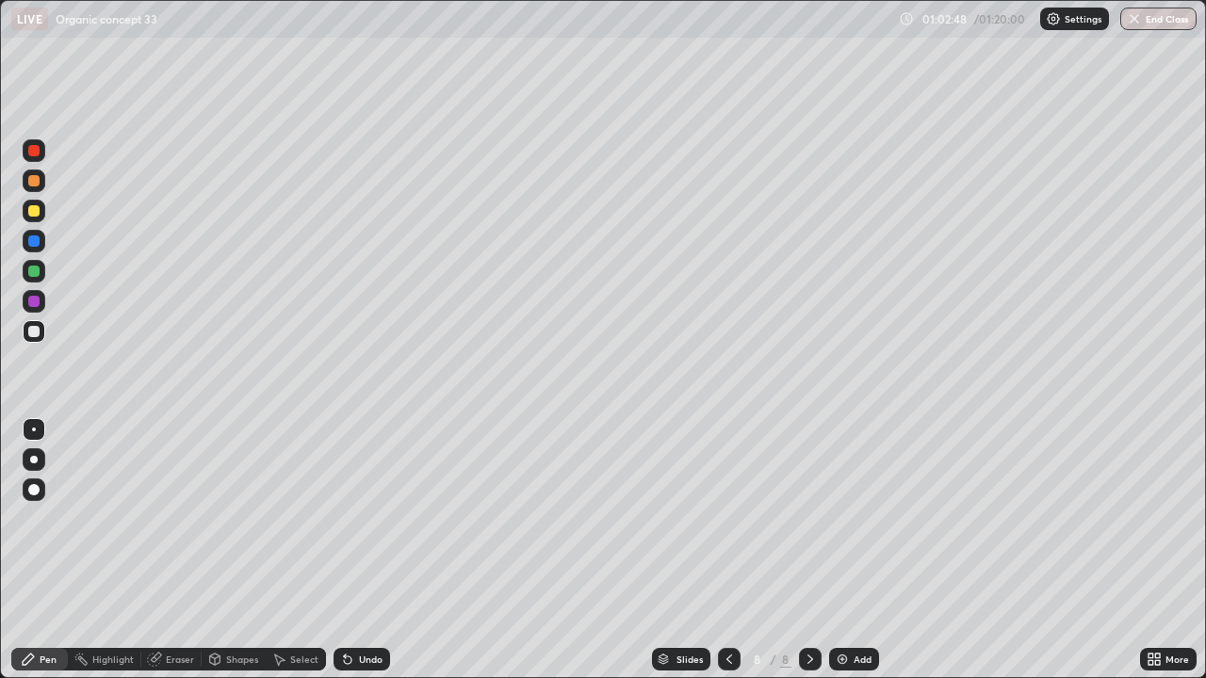
click at [184, 550] on div "Eraser" at bounding box center [180, 659] width 28 height 9
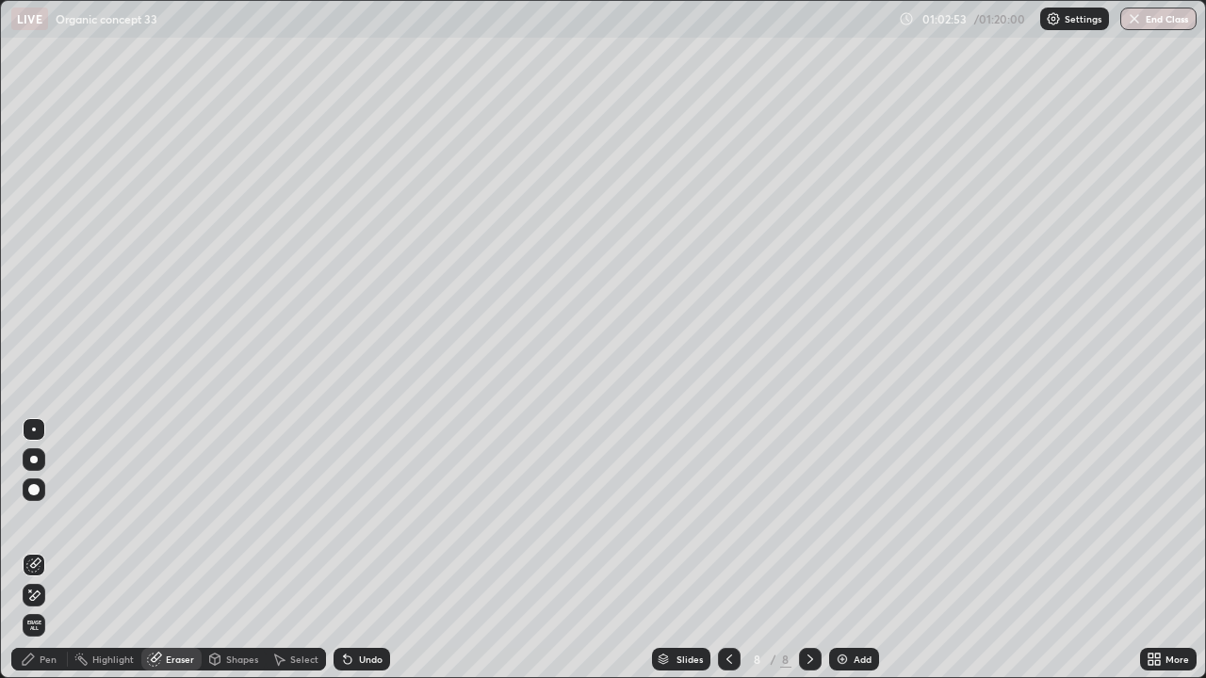
click at [47, 550] on div "Pen" at bounding box center [48, 659] width 17 height 9
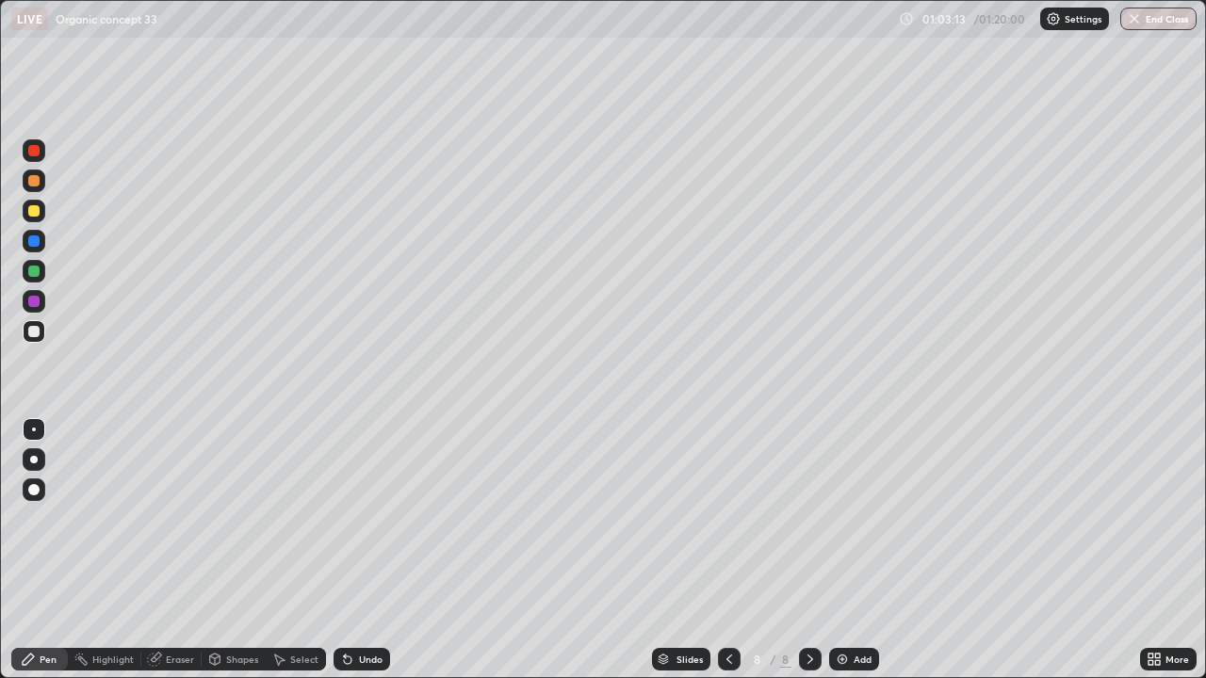
click at [726, 550] on icon at bounding box center [728, 659] width 15 height 15
click at [810, 550] on icon at bounding box center [809, 659] width 15 height 15
click at [724, 550] on icon at bounding box center [728, 659] width 15 height 15
click at [727, 550] on icon at bounding box center [728, 659] width 15 height 15
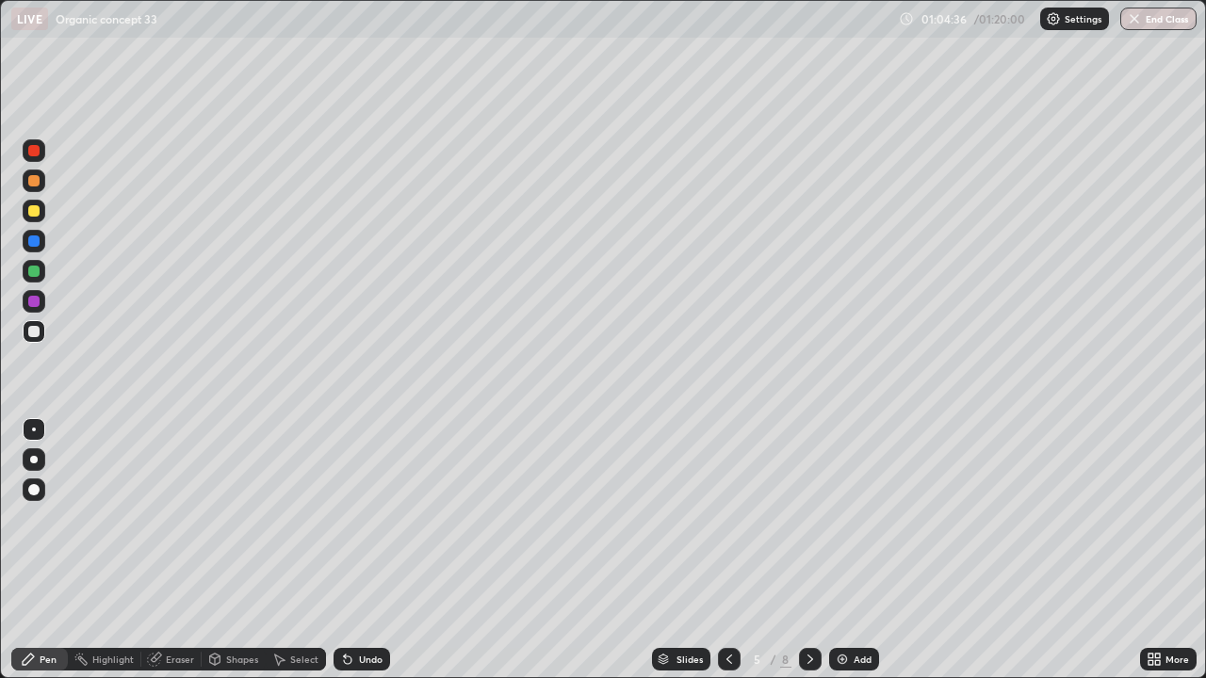
click at [807, 550] on icon at bounding box center [809, 659] width 15 height 15
click at [808, 550] on icon at bounding box center [810, 659] width 6 height 9
click at [805, 550] on icon at bounding box center [809, 659] width 15 height 15
click at [369, 550] on div "Undo" at bounding box center [371, 659] width 24 height 9
click at [367, 550] on div "Undo" at bounding box center [371, 659] width 24 height 9
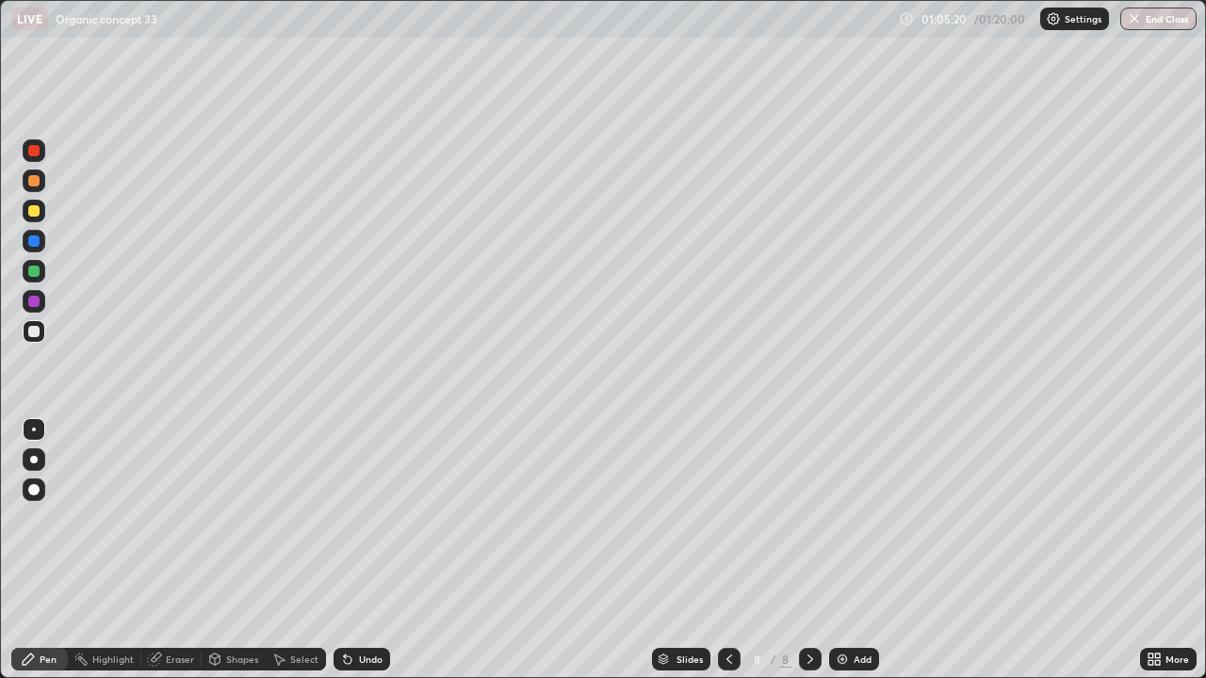
click at [369, 550] on div "Undo" at bounding box center [371, 659] width 24 height 9
click at [375, 550] on div "Undo" at bounding box center [371, 659] width 24 height 9
click at [372, 550] on div "Undo" at bounding box center [371, 659] width 24 height 9
click at [808, 550] on icon at bounding box center [809, 659] width 15 height 15
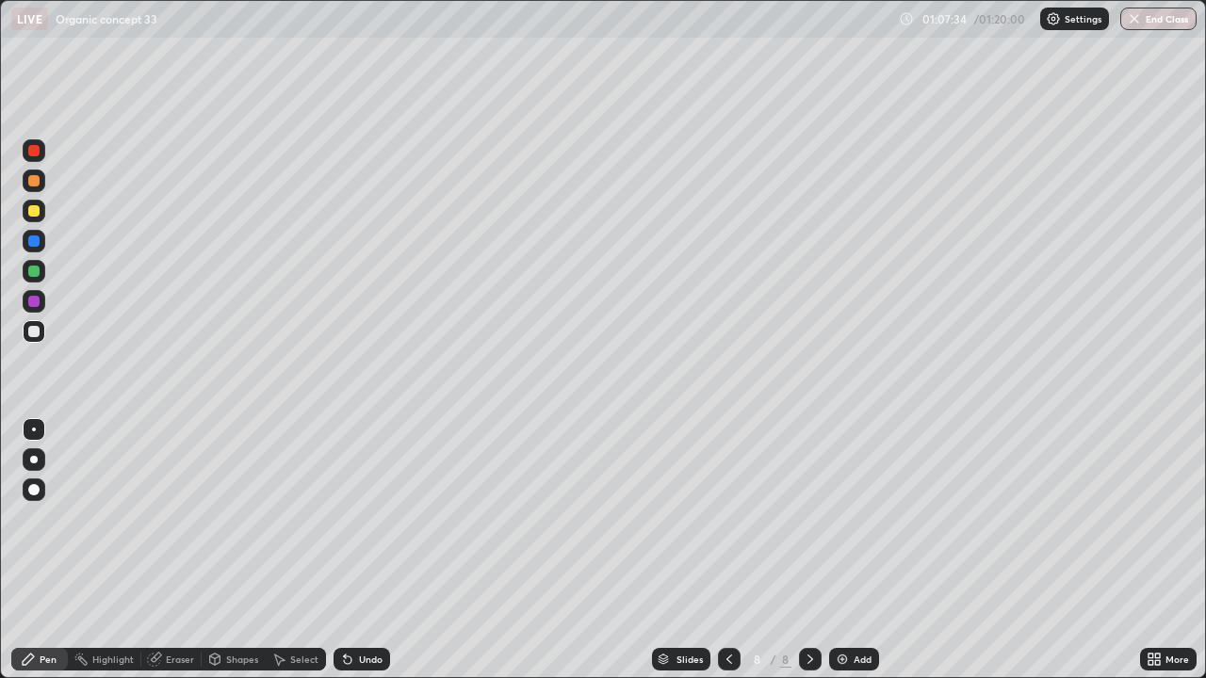
click at [860, 550] on div "Add" at bounding box center [862, 659] width 18 height 9
click at [729, 550] on icon at bounding box center [728, 659] width 15 height 15
click at [807, 550] on icon at bounding box center [810, 659] width 6 height 9
click at [1159, 23] on button "End Class" at bounding box center [1158, 19] width 76 height 23
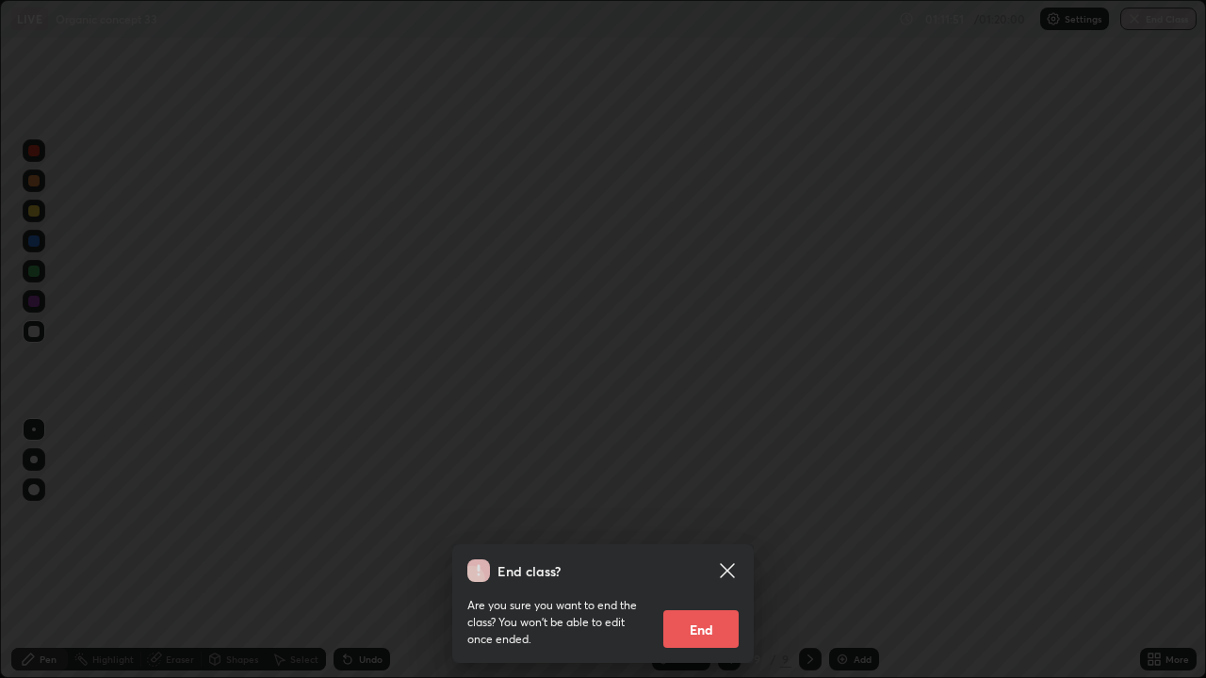
click at [718, 550] on button "End" at bounding box center [700, 629] width 75 height 38
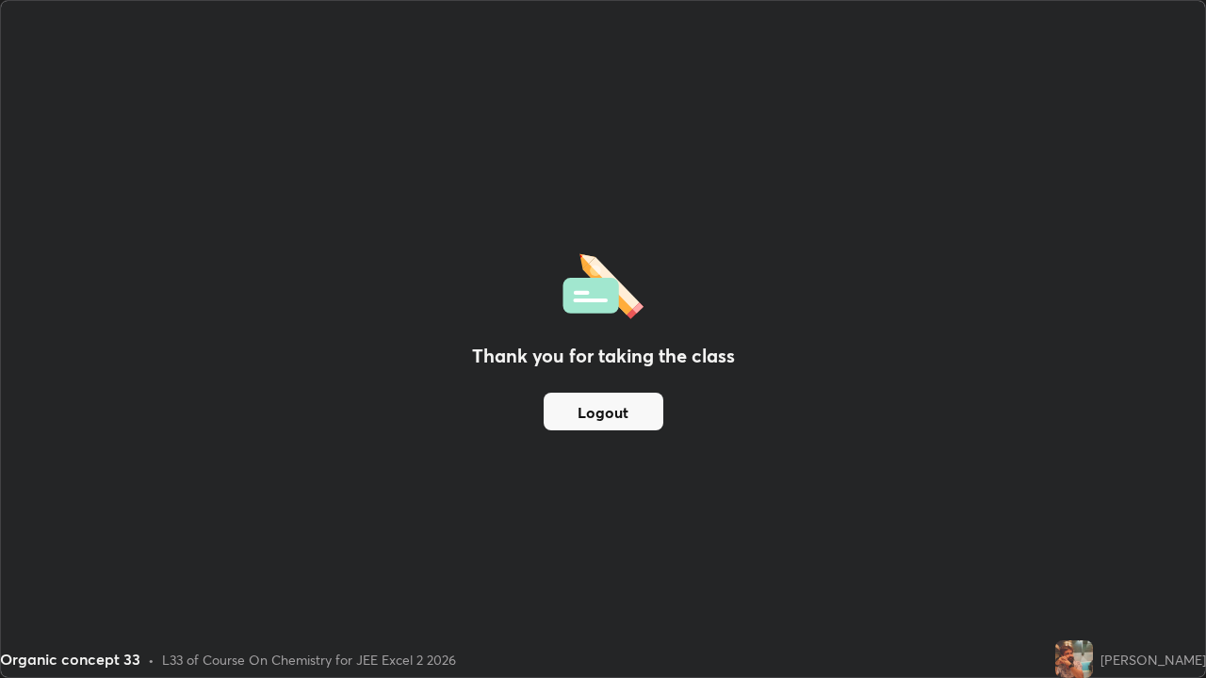
click at [615, 414] on button "Logout" at bounding box center [603, 412] width 120 height 38
